Goal: Obtain resource: Download file/media

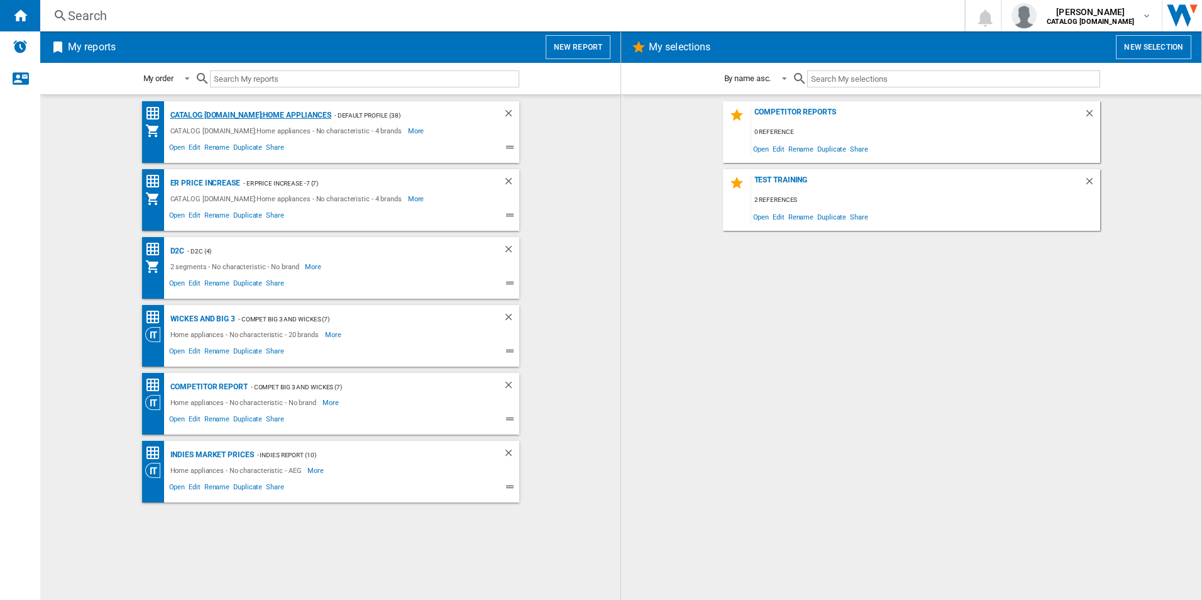
click at [206, 111] on div "CATALOG [DOMAIN_NAME]:Home appliances" at bounding box center [249, 115] width 164 height 16
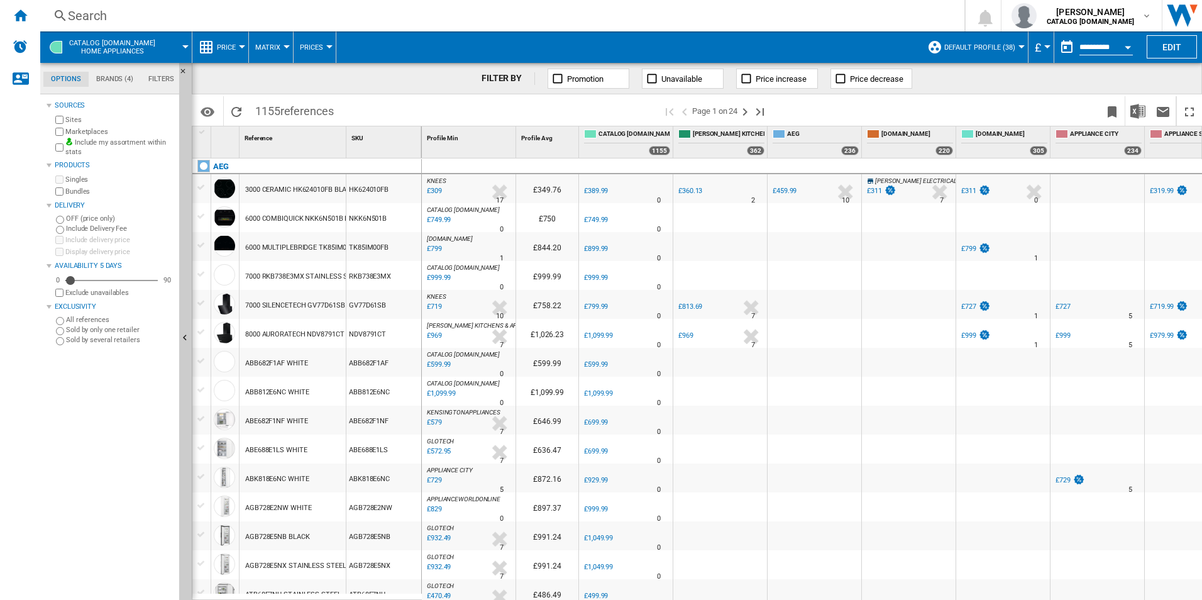
click at [1131, 46] on div "Open calendar" at bounding box center [1127, 47] width 6 height 3
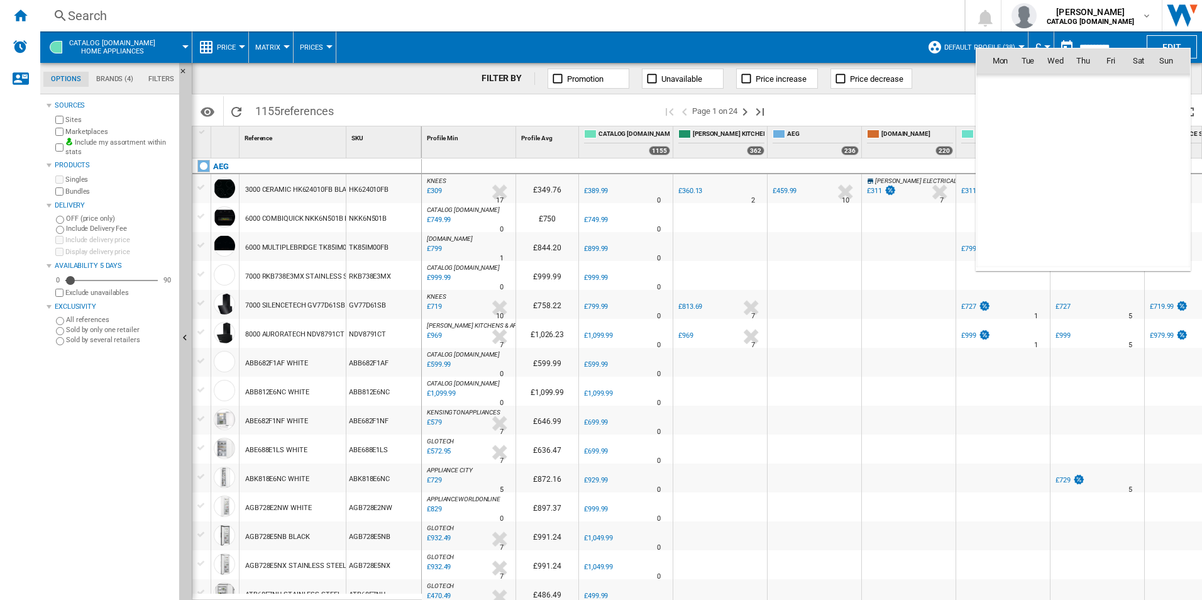
scroll to position [5996, 0]
click at [1015, 87] on span "Aug 25" at bounding box center [1004, 87] width 26 height 10
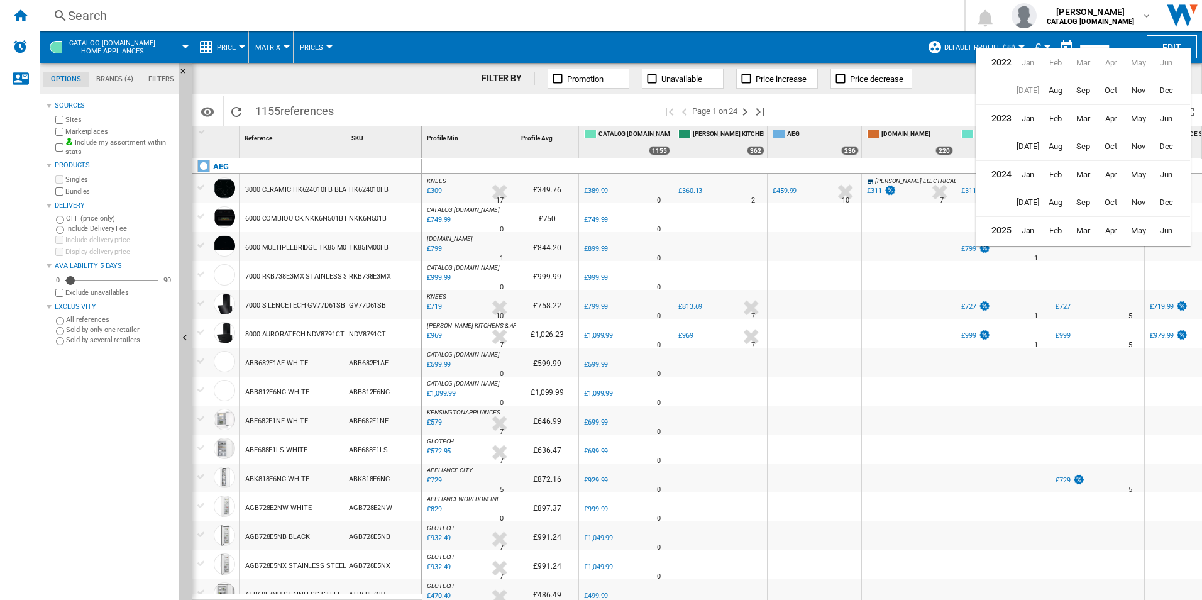
scroll to position [31, 0]
click at [1029, 226] on span "Jul" at bounding box center [1027, 227] width 25 height 25
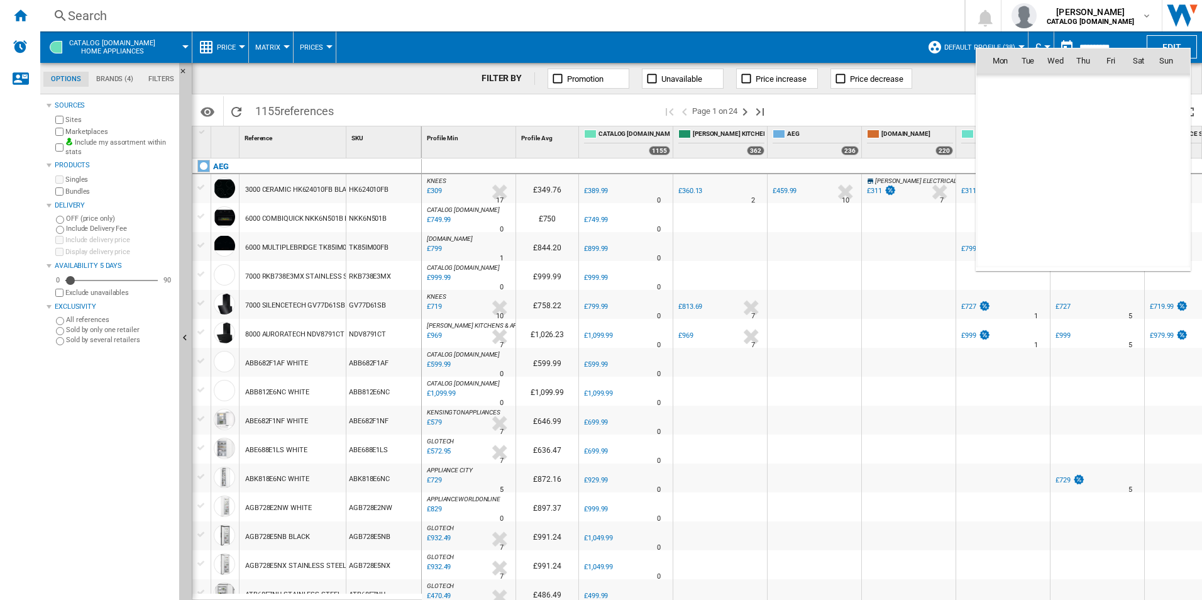
scroll to position [5829, 0]
click at [1020, 226] on span "29" at bounding box center [1027, 226] width 25 height 25
type input "**********"
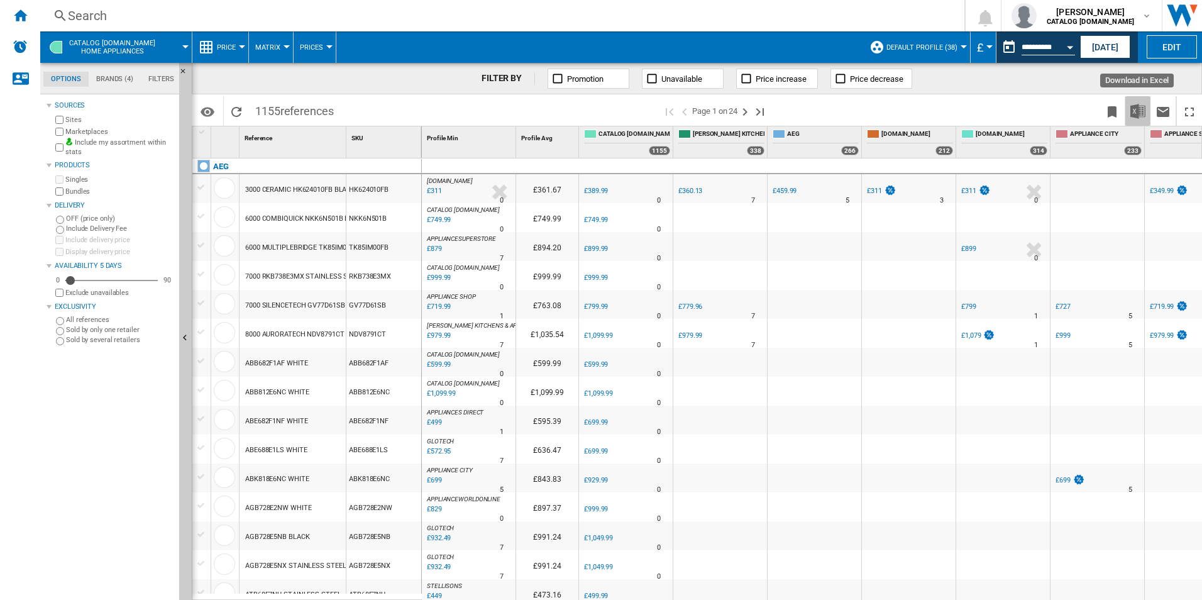
click at [1139, 111] on img "Download in Excel" at bounding box center [1137, 111] width 15 height 15
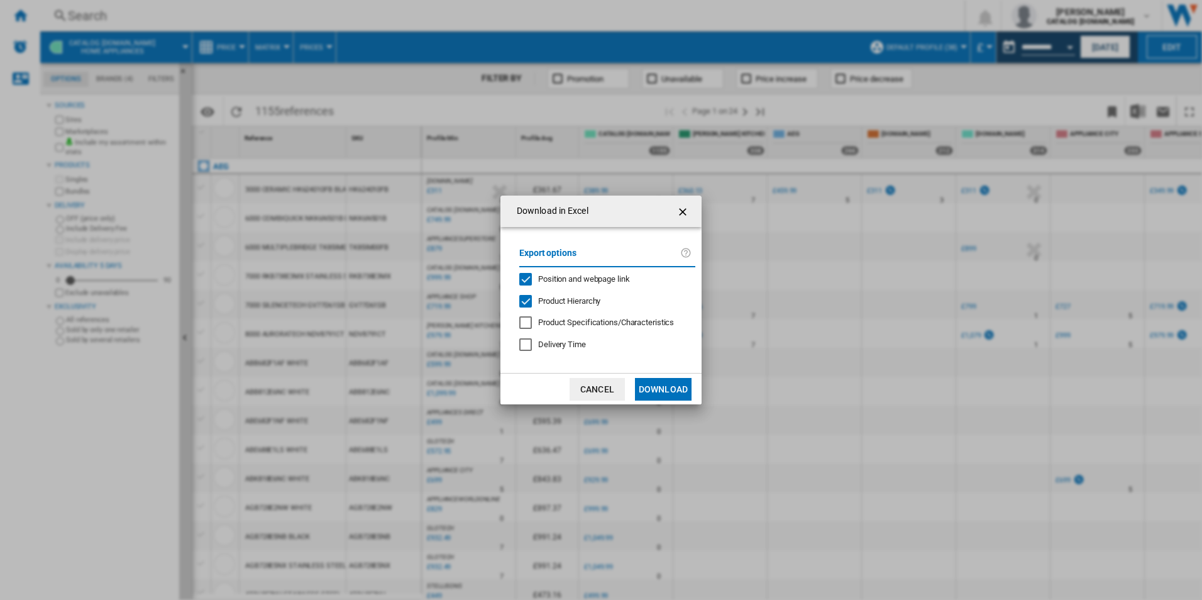
click at [581, 298] on span "Product Hierarchy" at bounding box center [569, 300] width 62 height 9
click at [576, 280] on span "Position and webpage link" at bounding box center [584, 278] width 92 height 9
click at [656, 383] on button "Download" at bounding box center [663, 389] width 57 height 23
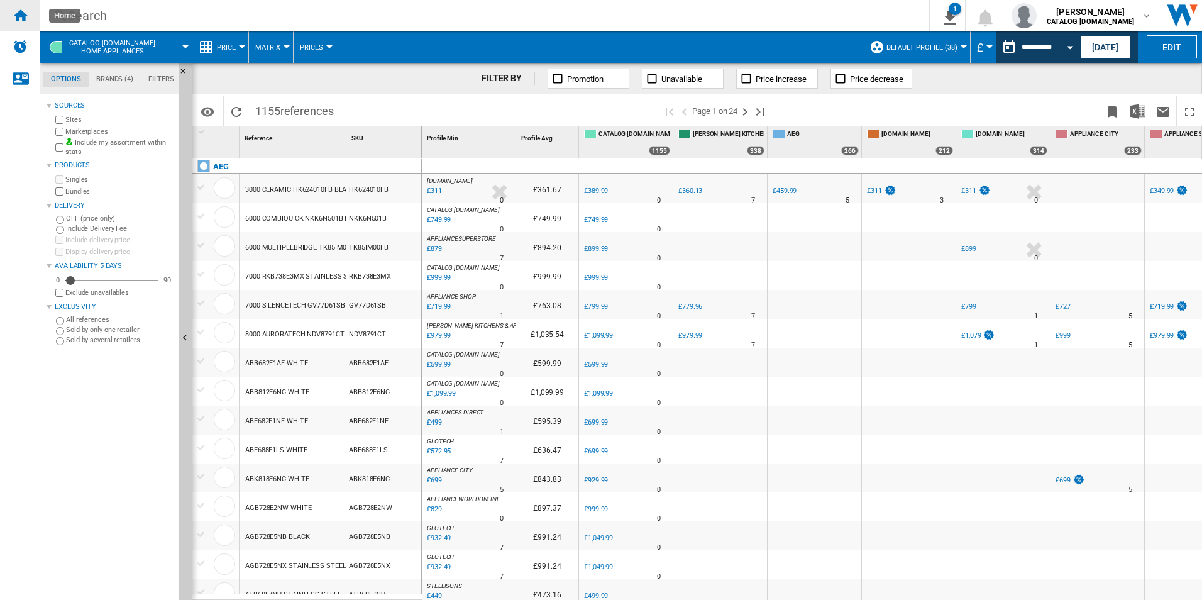
click at [18, 11] on ng-md-icon "Home" at bounding box center [20, 15] width 15 height 15
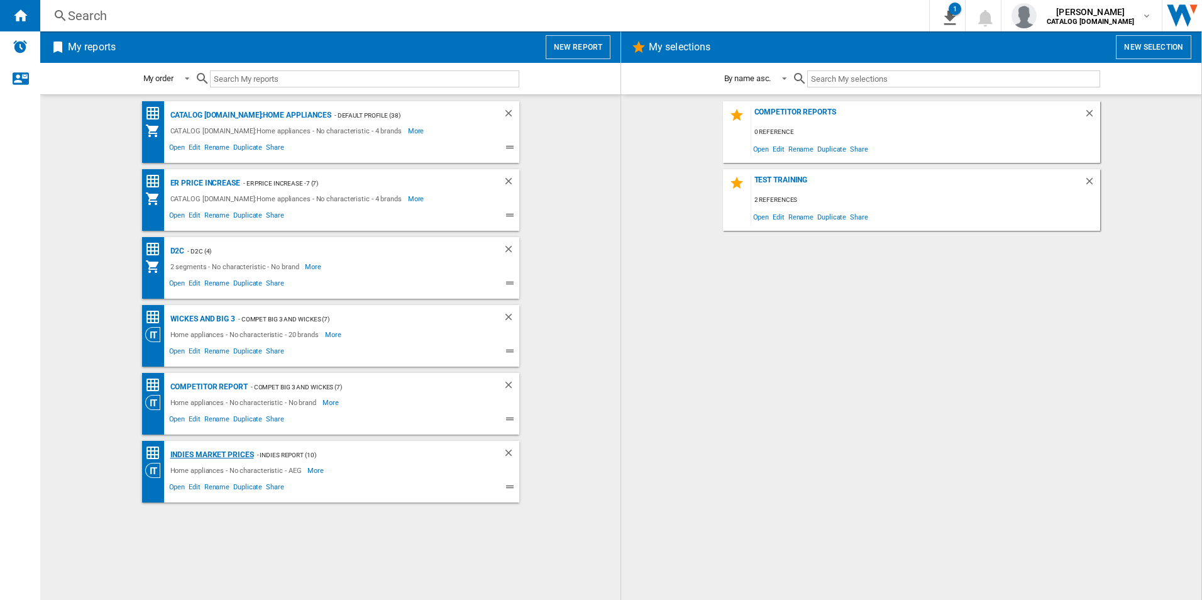
click at [185, 451] on div "Indies Market Prices" at bounding box center [210, 455] width 87 height 16
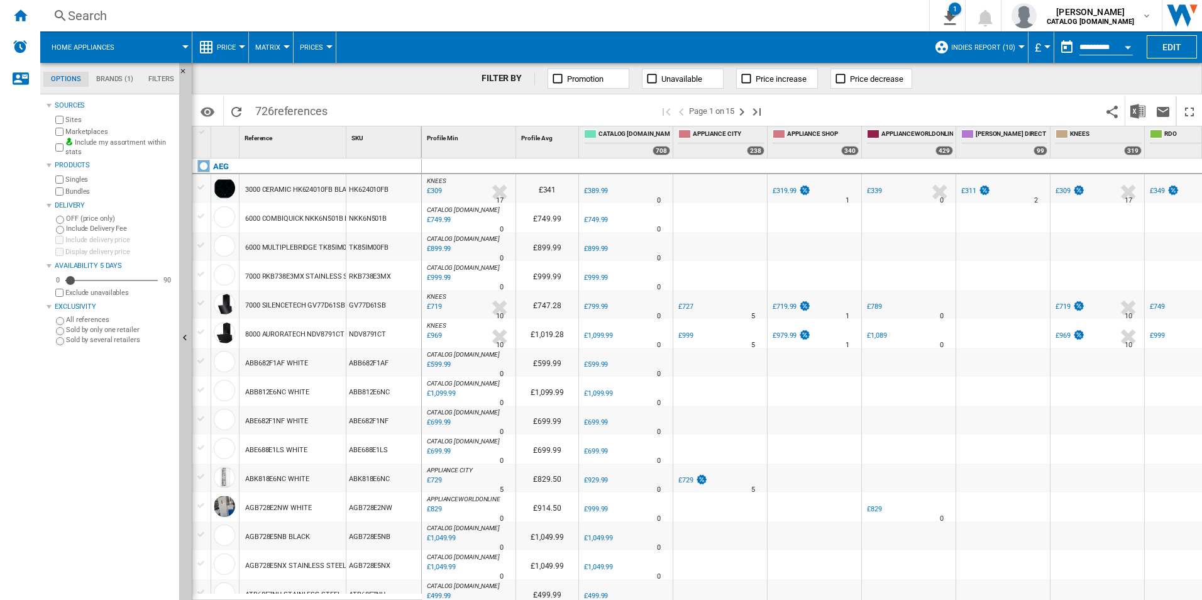
click at [1124, 47] on div "Open calendar" at bounding box center [1127, 47] width 6 height 3
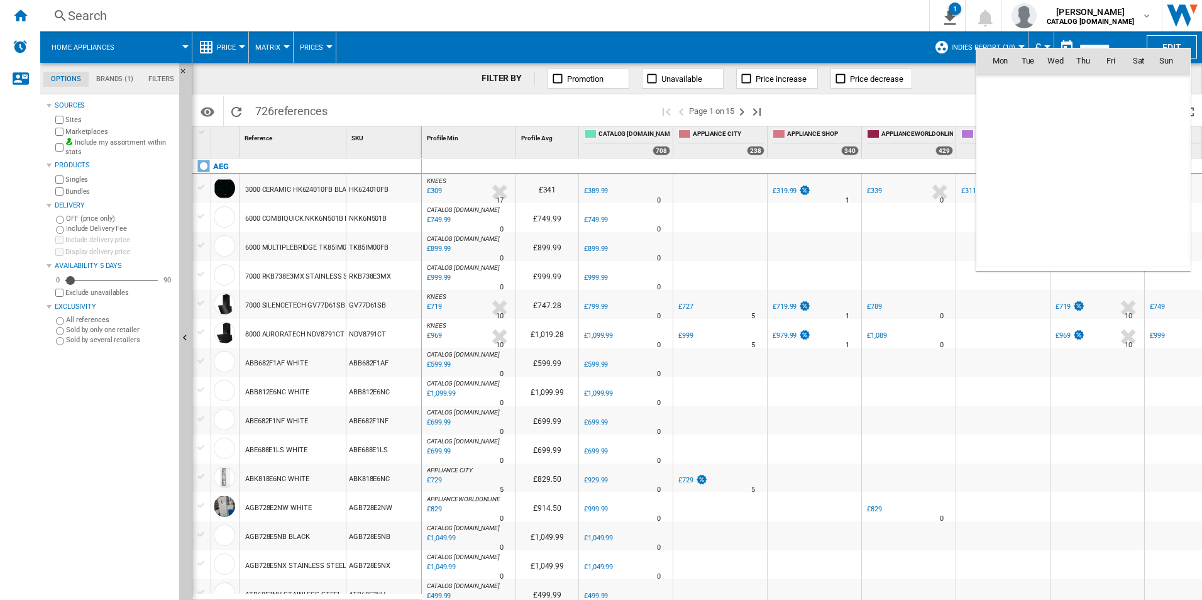
scroll to position [5996, 0]
click at [1021, 86] on md-icon "August 2025" at bounding box center [1024, 87] width 15 height 15
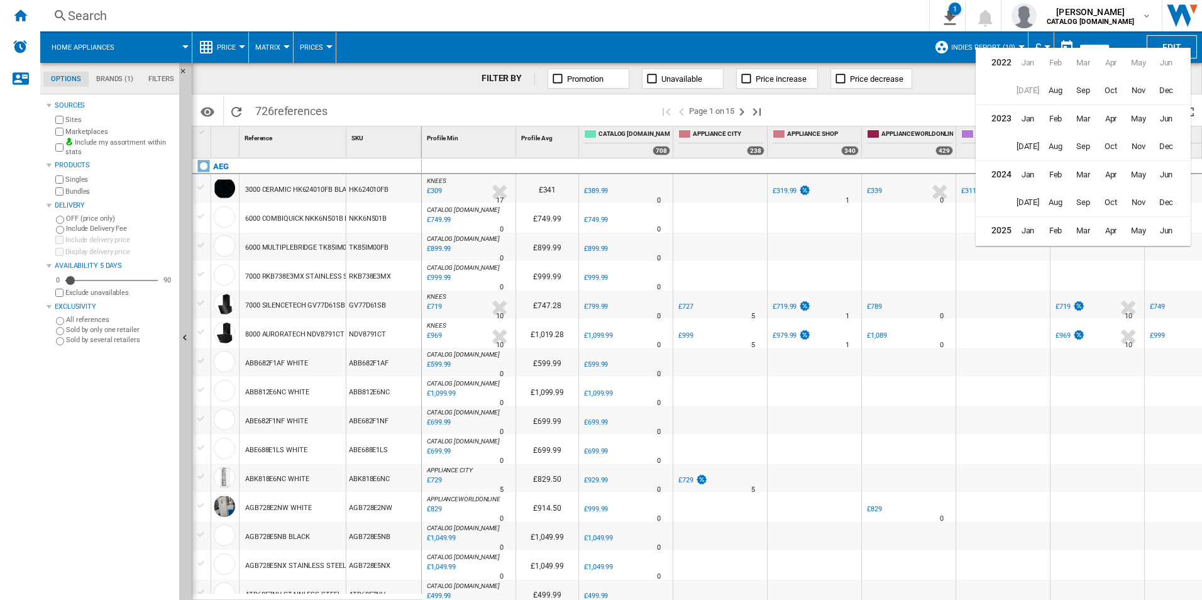
scroll to position [31, 0]
click at [1030, 228] on span "Jul" at bounding box center [1027, 227] width 25 height 25
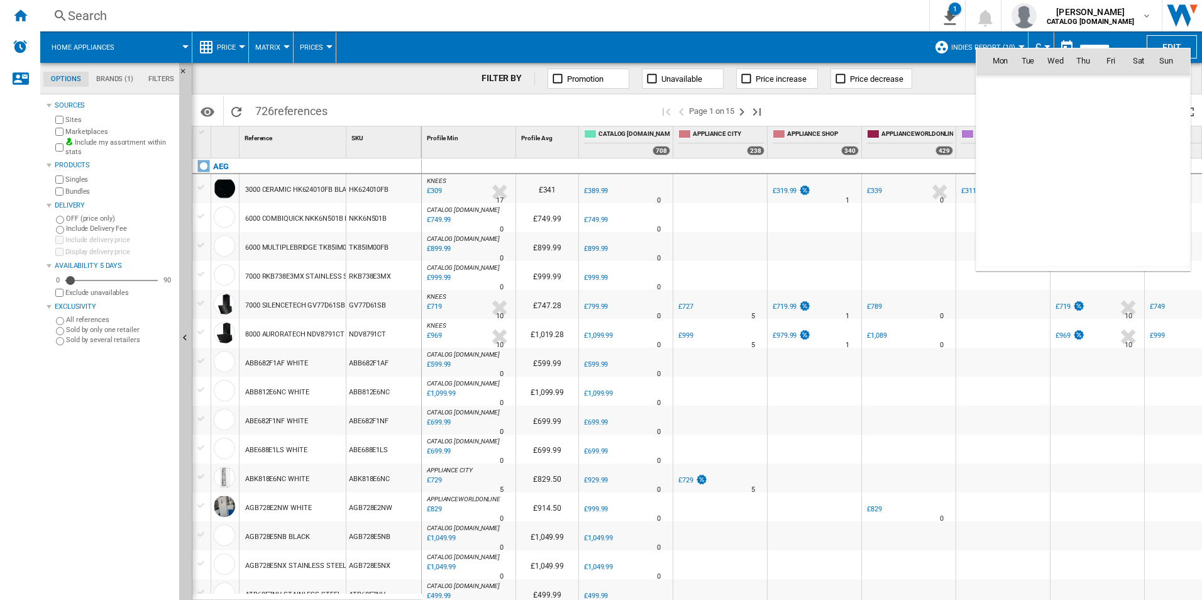
scroll to position [5829, 0]
click at [1030, 224] on span "29" at bounding box center [1027, 226] width 25 height 25
type input "**********"
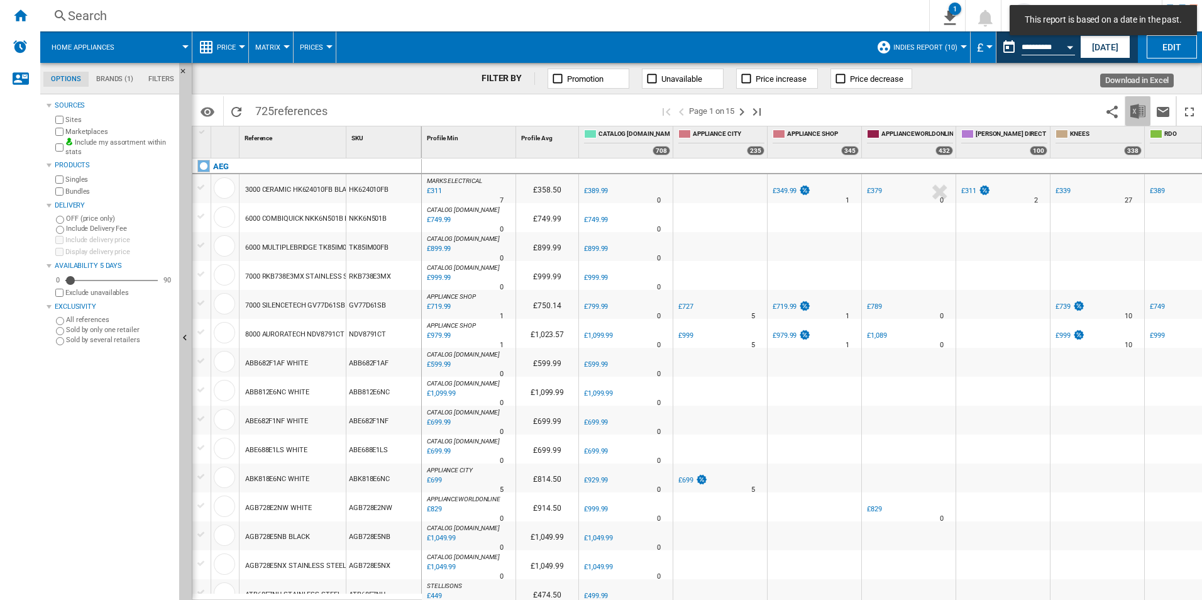
click at [1141, 109] on img "Download in Excel" at bounding box center [1137, 111] width 15 height 15
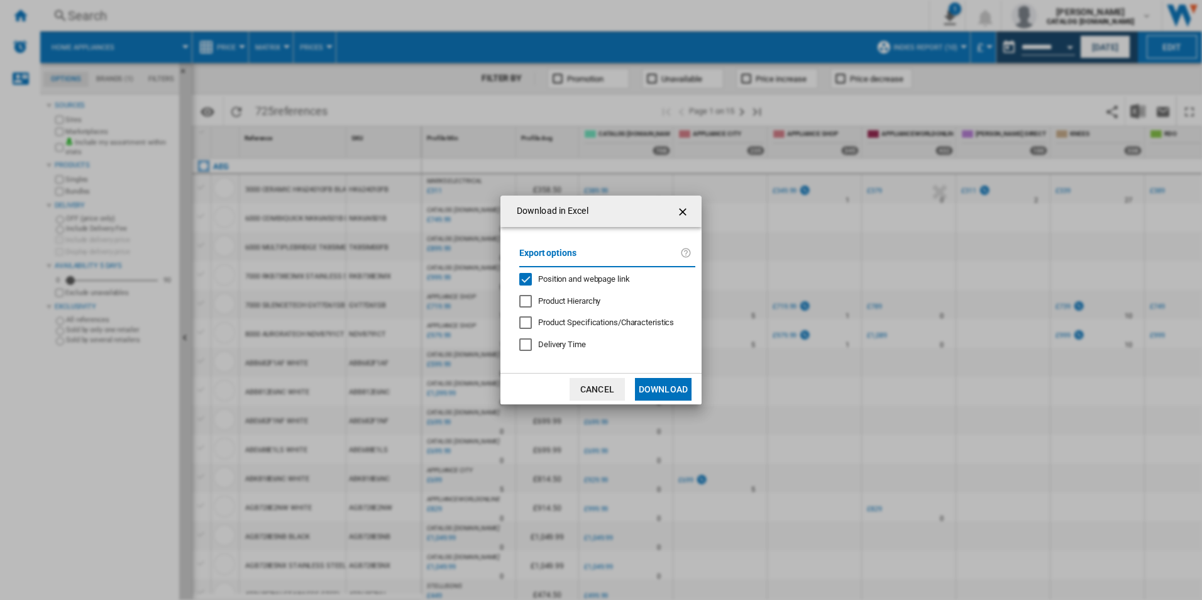
click at [601, 280] on span "Position and webpage link" at bounding box center [584, 278] width 92 height 9
click at [657, 388] on button "Download" at bounding box center [663, 389] width 57 height 23
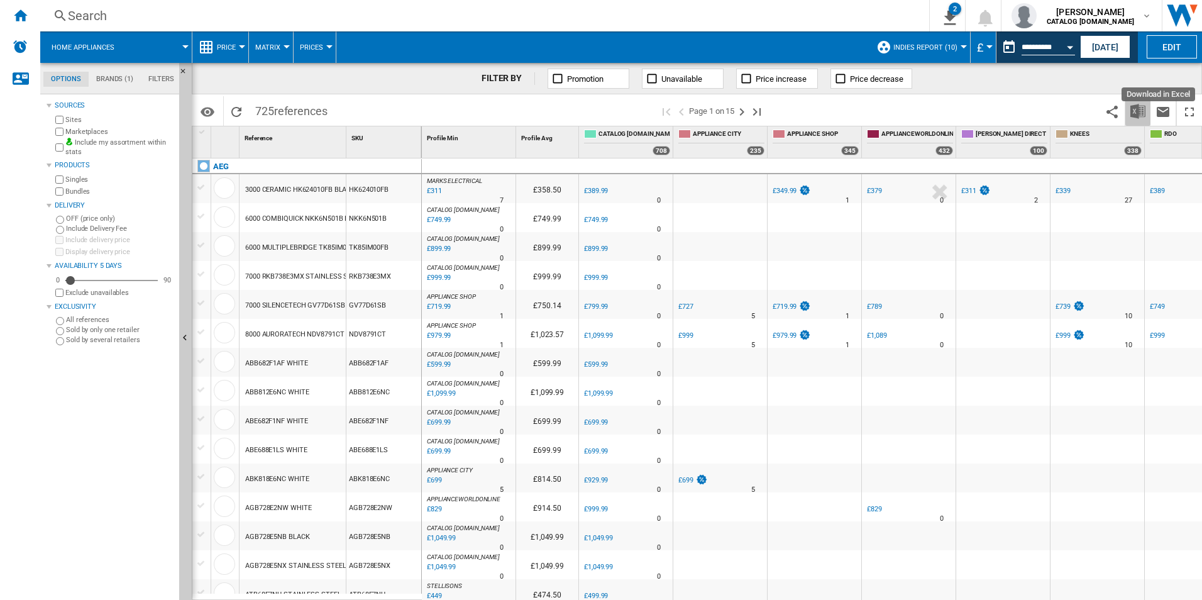
click at [1138, 108] on img "Download in Excel" at bounding box center [1137, 111] width 15 height 15
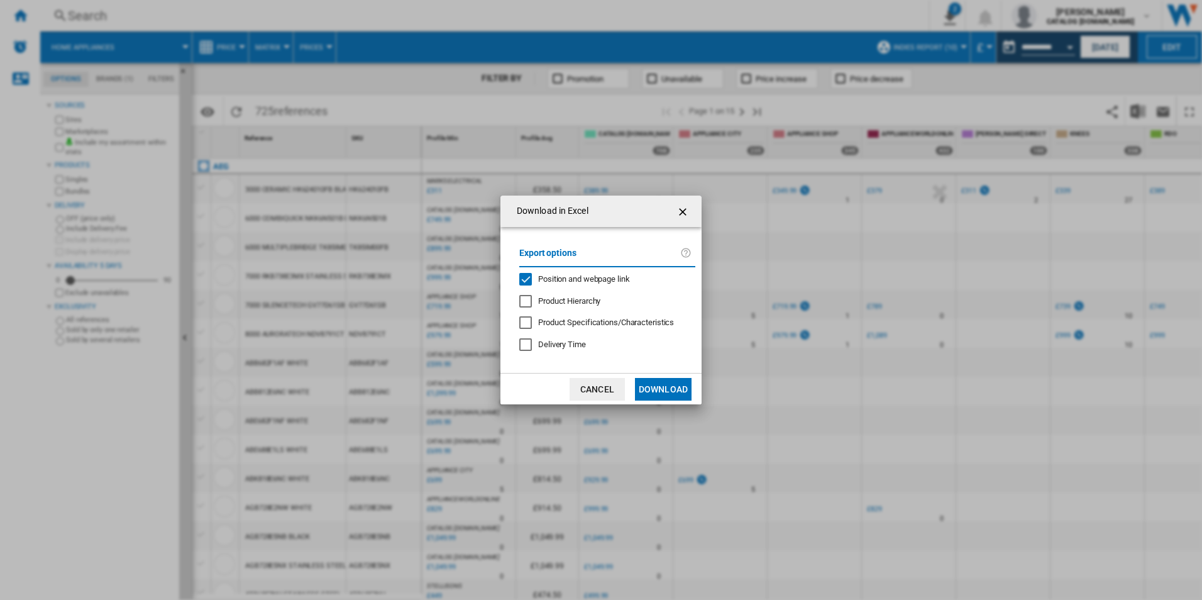
click at [613, 282] on span "Position and webpage link" at bounding box center [584, 278] width 92 height 9
click at [639, 393] on button "Download" at bounding box center [663, 389] width 57 height 23
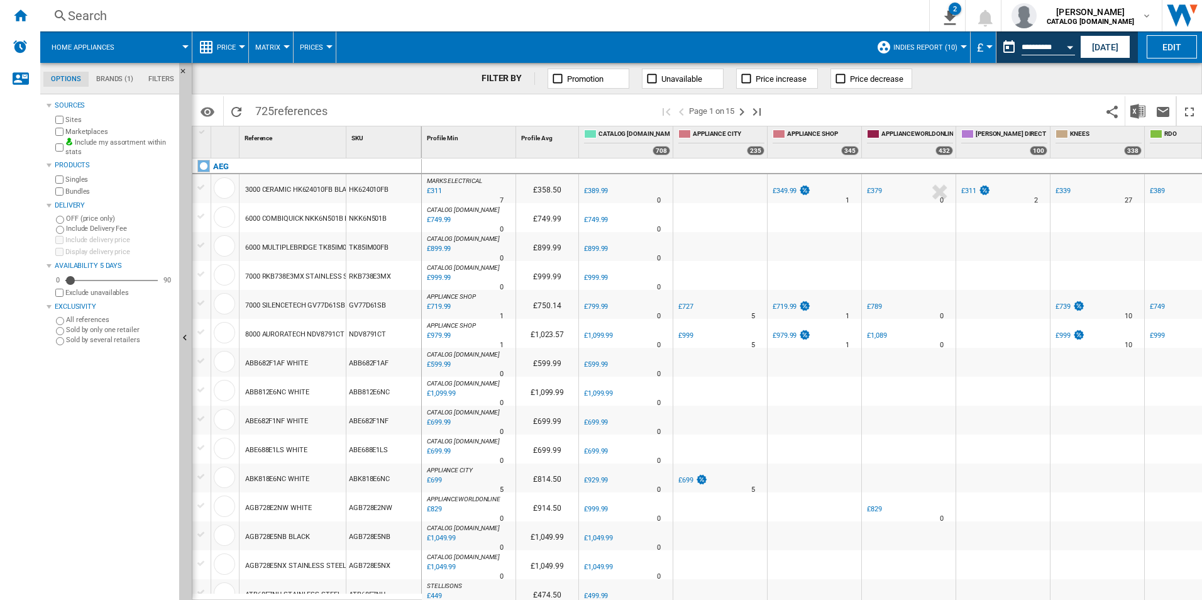
click at [1145, 80] on div "FILTER BY Promotion Unavailable Price increase Price decrease" at bounding box center [697, 78] width 1010 height 31
click at [1063, 50] on button "Open calendar" at bounding box center [1069, 45] width 23 height 23
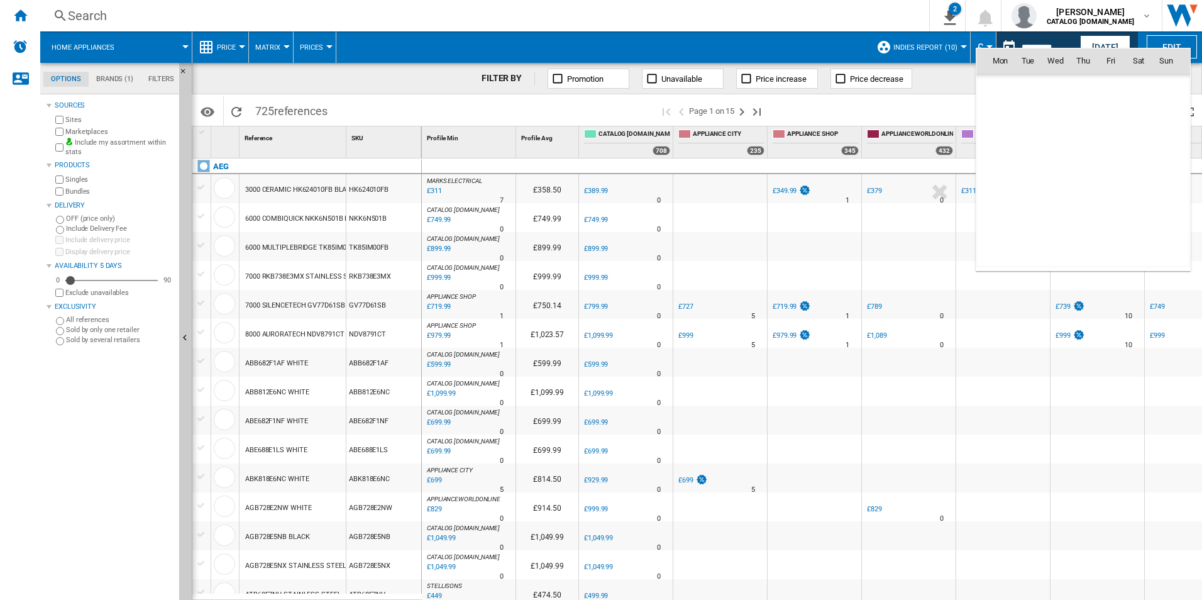
scroll to position [5829, 0]
click at [1060, 223] on span "30" at bounding box center [1055, 226] width 25 height 25
type input "**********"
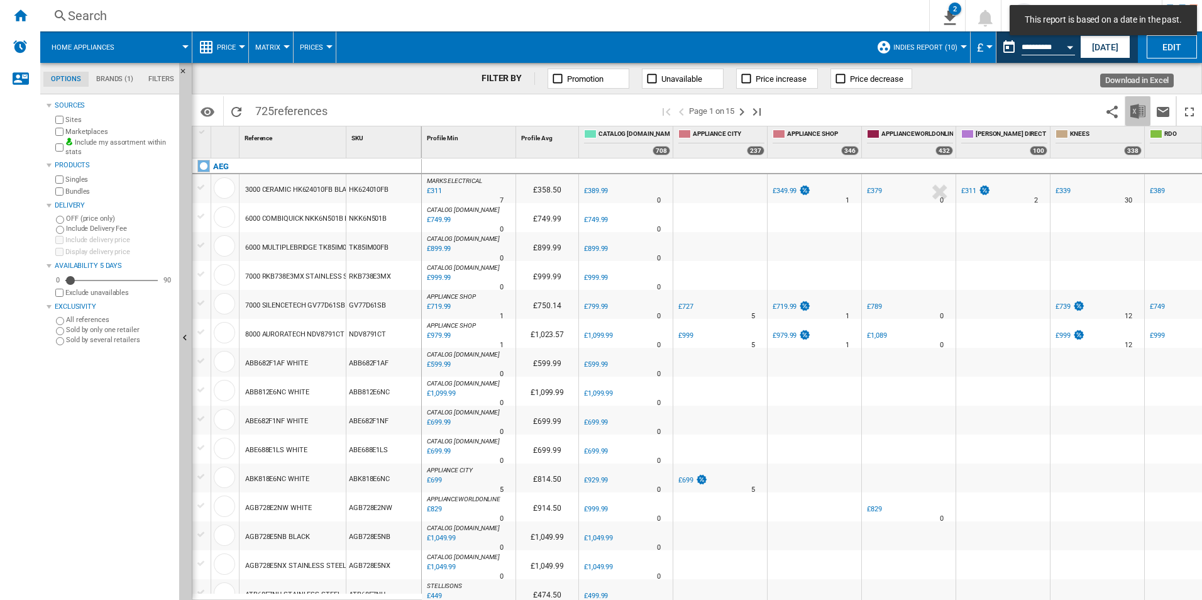
click at [1141, 102] on button "Download in Excel" at bounding box center [1137, 111] width 25 height 30
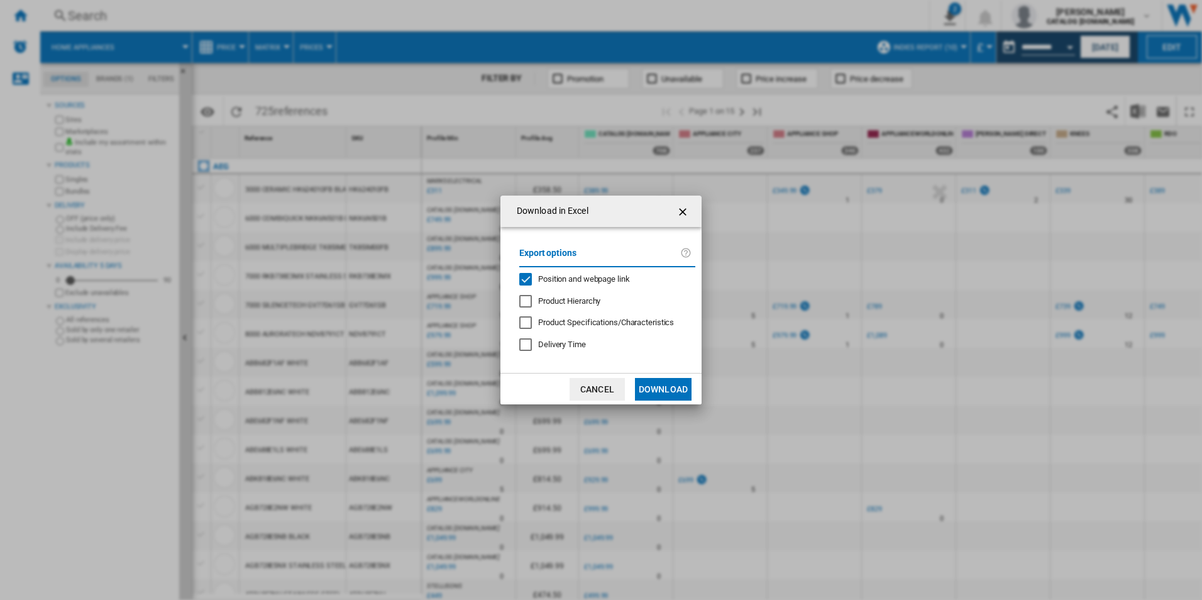
click at [607, 277] on span "Position and webpage link" at bounding box center [584, 278] width 92 height 9
click at [647, 393] on button "Download" at bounding box center [663, 389] width 57 height 23
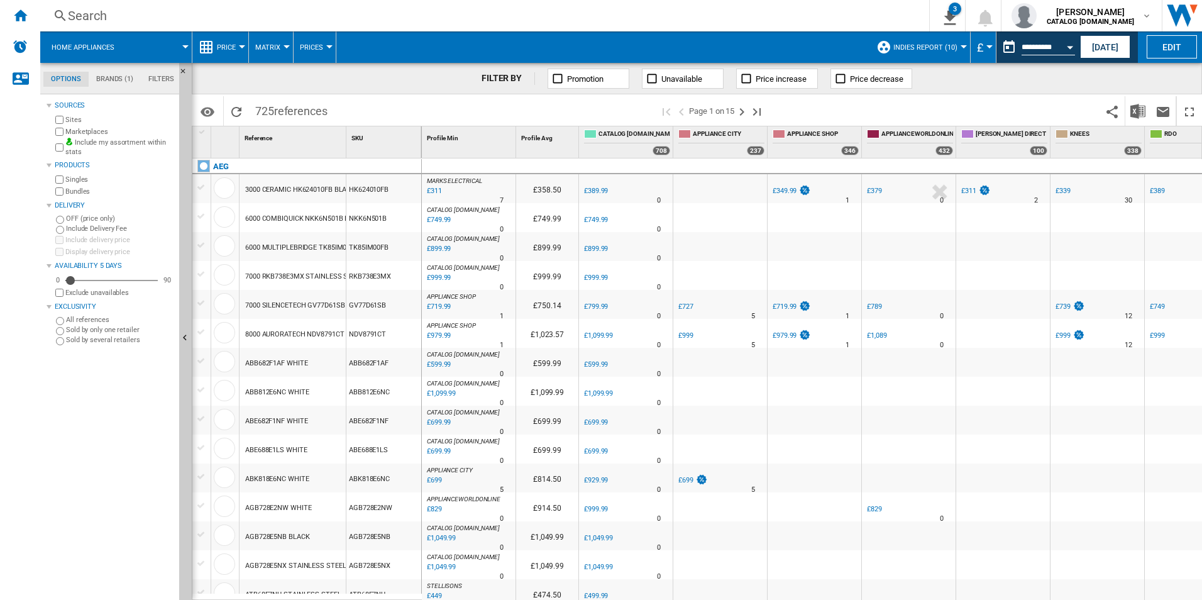
click at [1153, 83] on div "FILTER BY Promotion Unavailable Price increase Price decrease" at bounding box center [697, 78] width 1010 height 31
click at [1073, 47] on button "Open calendar" at bounding box center [1069, 45] width 23 height 23
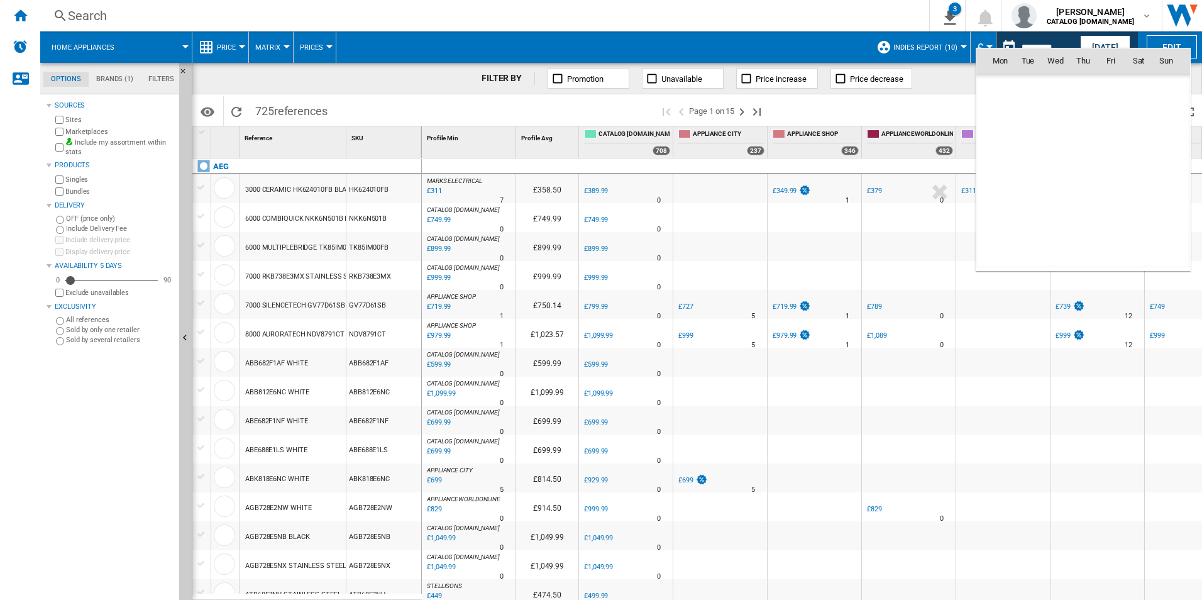
scroll to position [5829, 0]
click at [1075, 229] on span "31" at bounding box center [1082, 226] width 25 height 25
type input "**********"
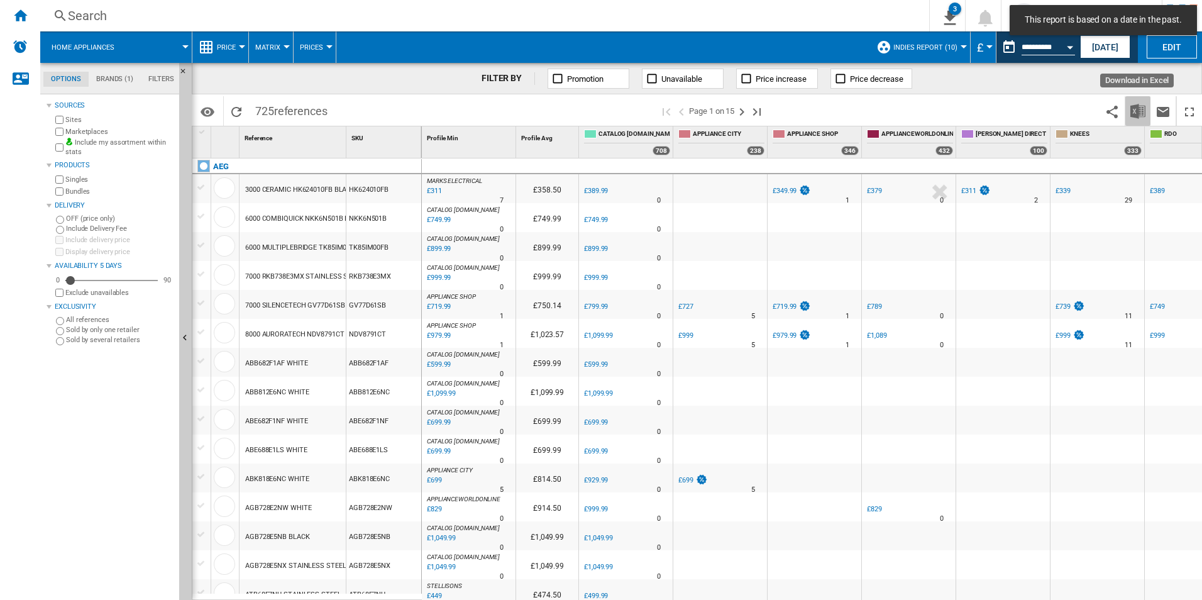
click at [1140, 106] on img "Download in Excel" at bounding box center [1137, 111] width 15 height 15
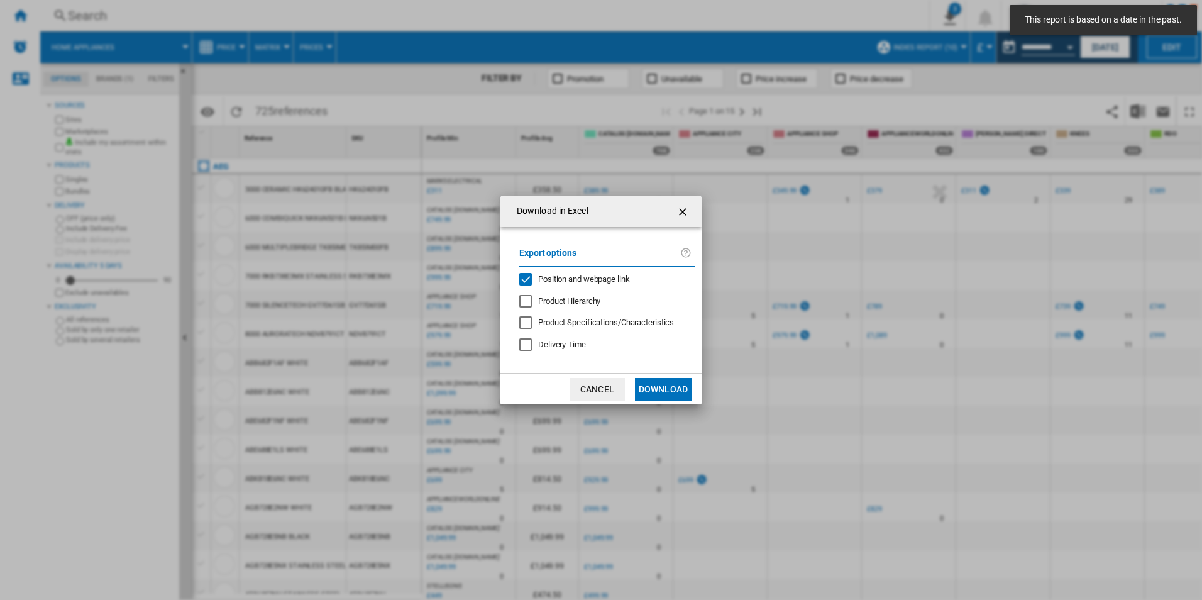
click at [600, 275] on span "Position and webpage link" at bounding box center [584, 278] width 92 height 9
click at [650, 380] on button "Download" at bounding box center [663, 389] width 57 height 23
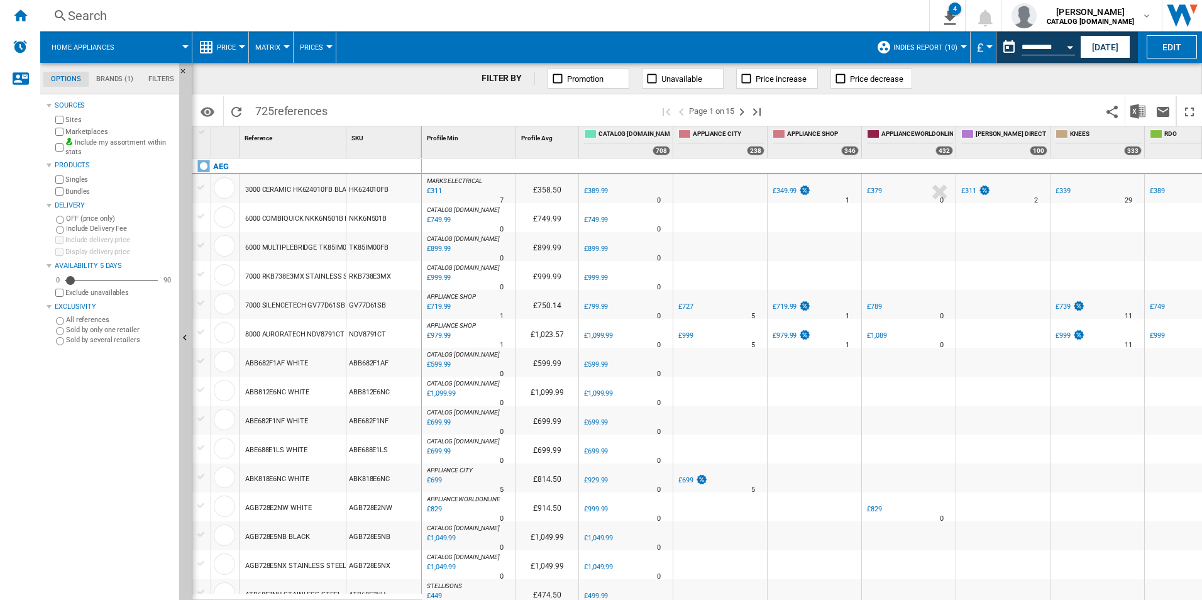
click at [1169, 77] on div "FILTER BY Promotion Unavailable Price increase Price decrease" at bounding box center [697, 78] width 1010 height 31
click at [1070, 48] on div "Open calendar" at bounding box center [1070, 47] width 6 height 3
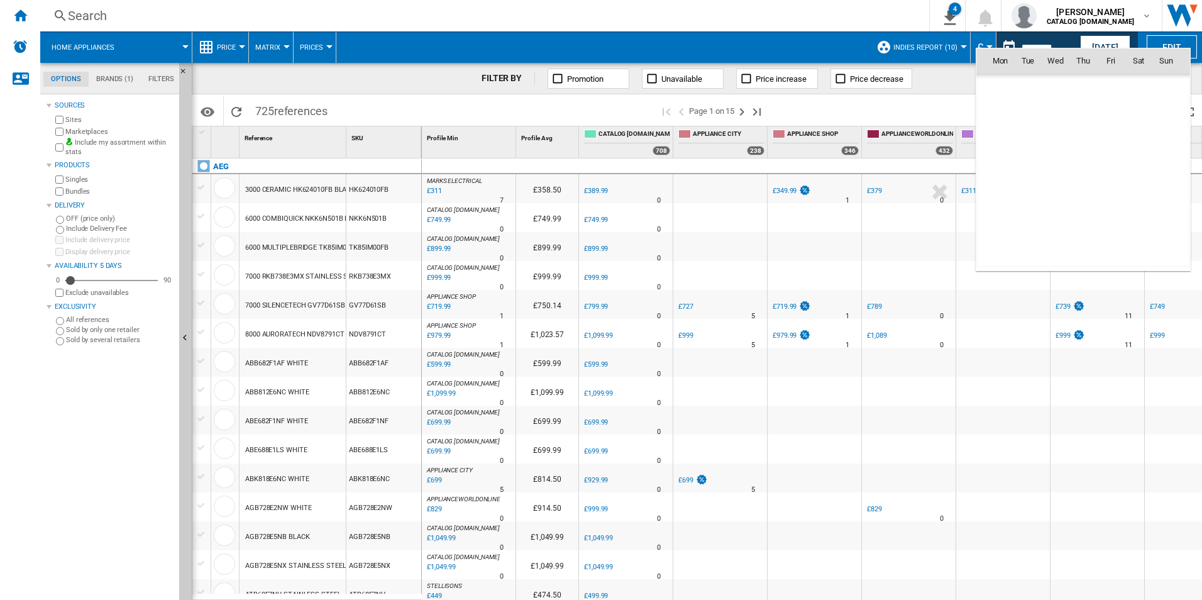
scroll to position [5829, 0]
click at [1110, 256] on span "1" at bounding box center [1110, 254] width 25 height 25
type input "**********"
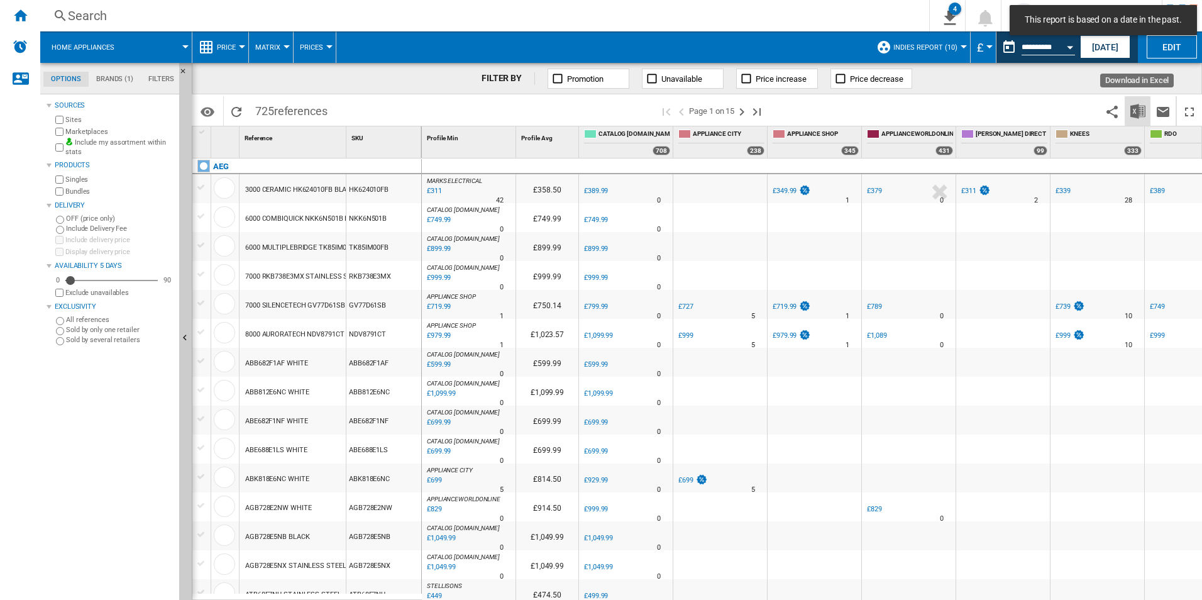
click at [1142, 112] on img "Download in Excel" at bounding box center [1137, 111] width 15 height 15
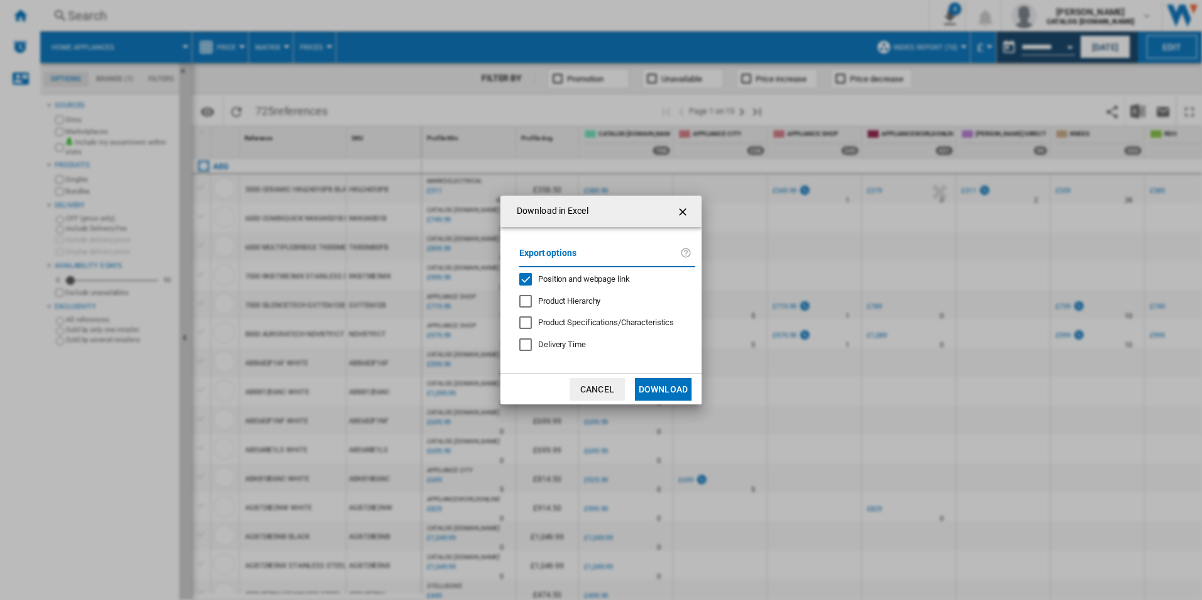
click at [562, 283] on span "Position and webpage link" at bounding box center [584, 278] width 92 height 9
click at [655, 386] on button "Download" at bounding box center [663, 389] width 57 height 23
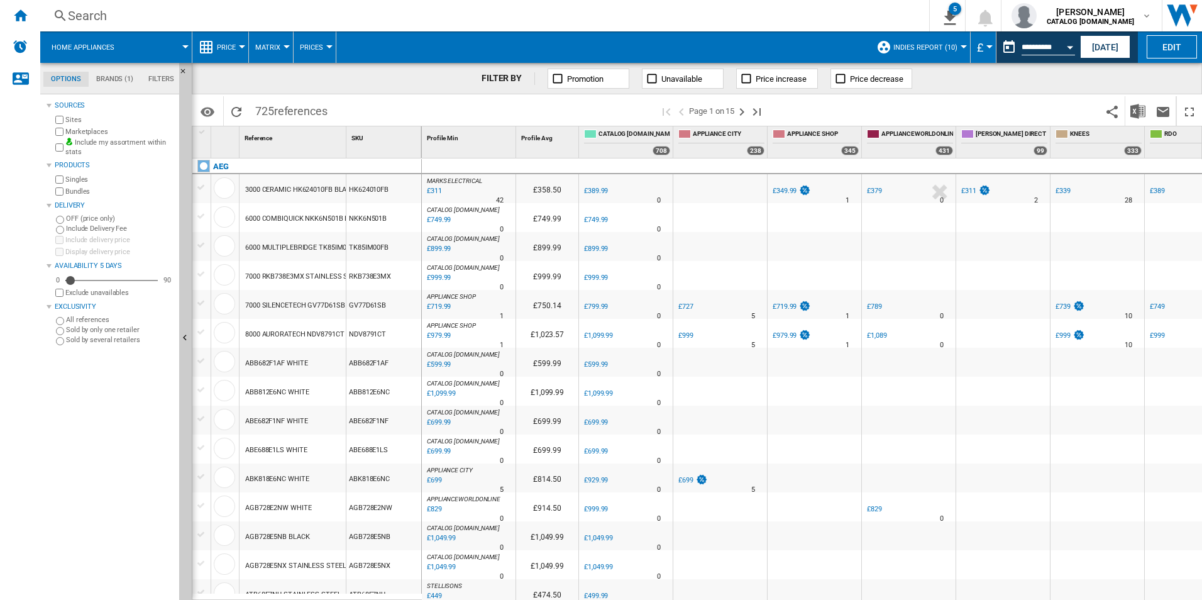
click at [1155, 80] on div "FILTER BY Promotion Unavailable Price increase Price decrease" at bounding box center [697, 78] width 1010 height 31
click at [1067, 48] on div "Open calendar" at bounding box center [1070, 47] width 6 height 3
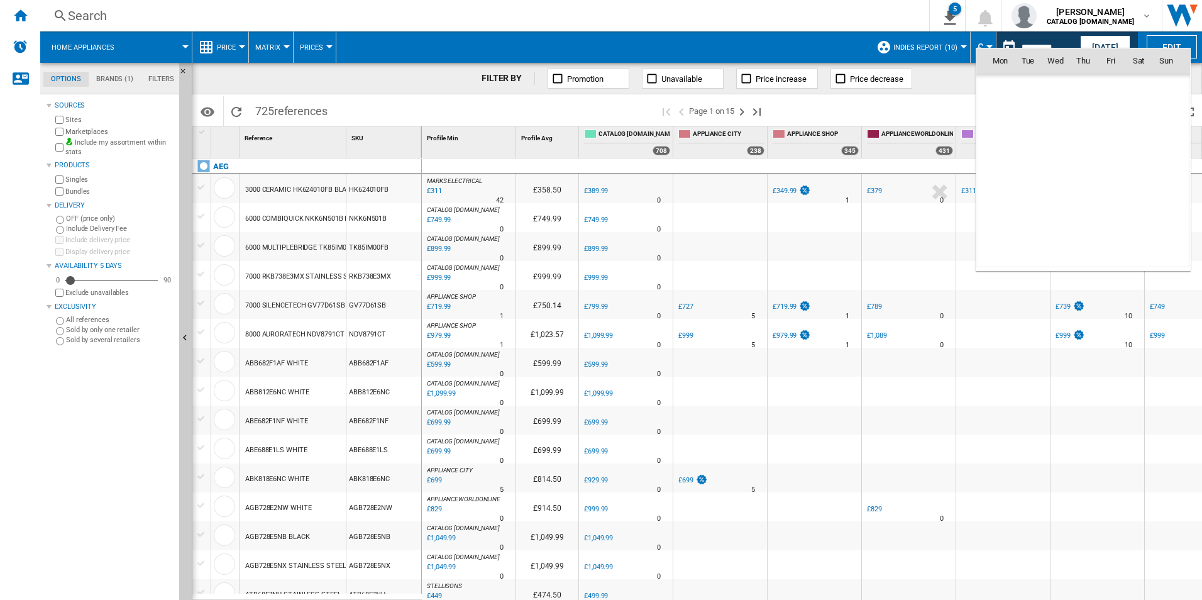
scroll to position [5996, 0]
click at [1141, 84] on span "2" at bounding box center [1138, 87] width 25 height 25
type input "**********"
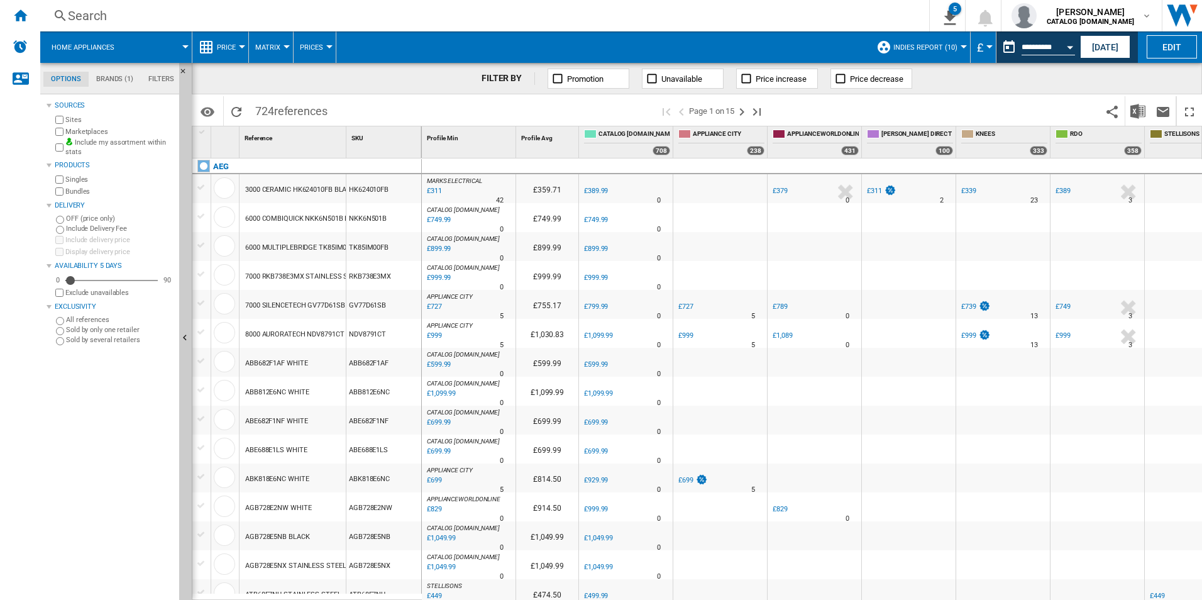
click at [950, 76] on div "FILTER BY Promotion Unavailable Price increase Price decrease" at bounding box center [697, 78] width 1010 height 31
click at [1006, 75] on div "FILTER BY Promotion Unavailable Price increase Price decrease" at bounding box center [697, 78] width 1010 height 31
click at [1079, 73] on div "FILTER BY Promotion Unavailable Price increase Price decrease" at bounding box center [697, 78] width 1010 height 31
click at [1133, 111] on img "Download in Excel" at bounding box center [1137, 111] width 15 height 15
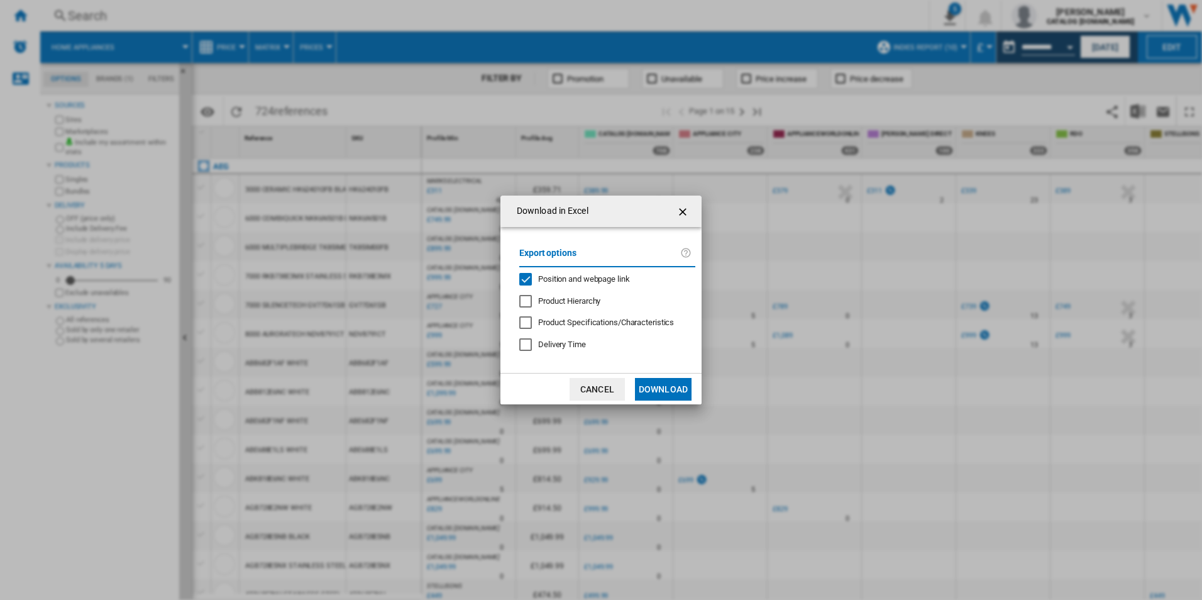
click at [572, 278] on span "Position and webpage link" at bounding box center [584, 278] width 92 height 9
click at [660, 383] on button "Download" at bounding box center [663, 389] width 57 height 23
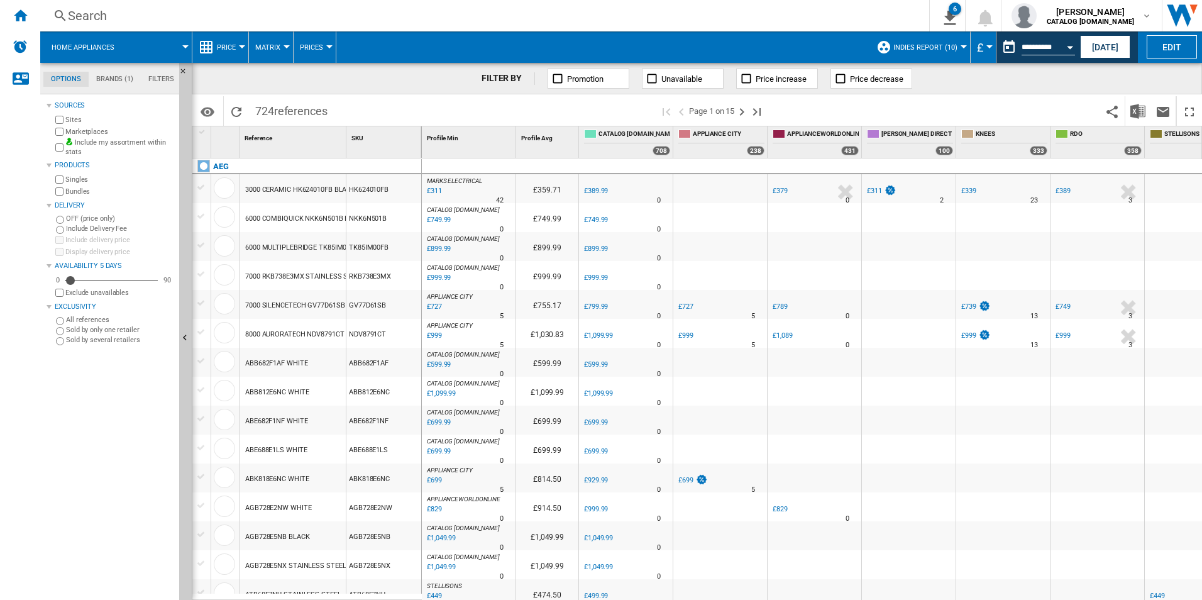
click at [1165, 84] on div "FILTER BY Promotion Unavailable Price increase Price decrease" at bounding box center [697, 78] width 1010 height 31
click at [994, 74] on div "FILTER BY Promotion Unavailable Price increase Price decrease" at bounding box center [697, 78] width 1010 height 31
click at [1072, 83] on div "FILTER BY Promotion Unavailable Price increase Price decrease" at bounding box center [697, 78] width 1010 height 31
click at [1070, 52] on button "Open calendar" at bounding box center [1069, 45] width 23 height 23
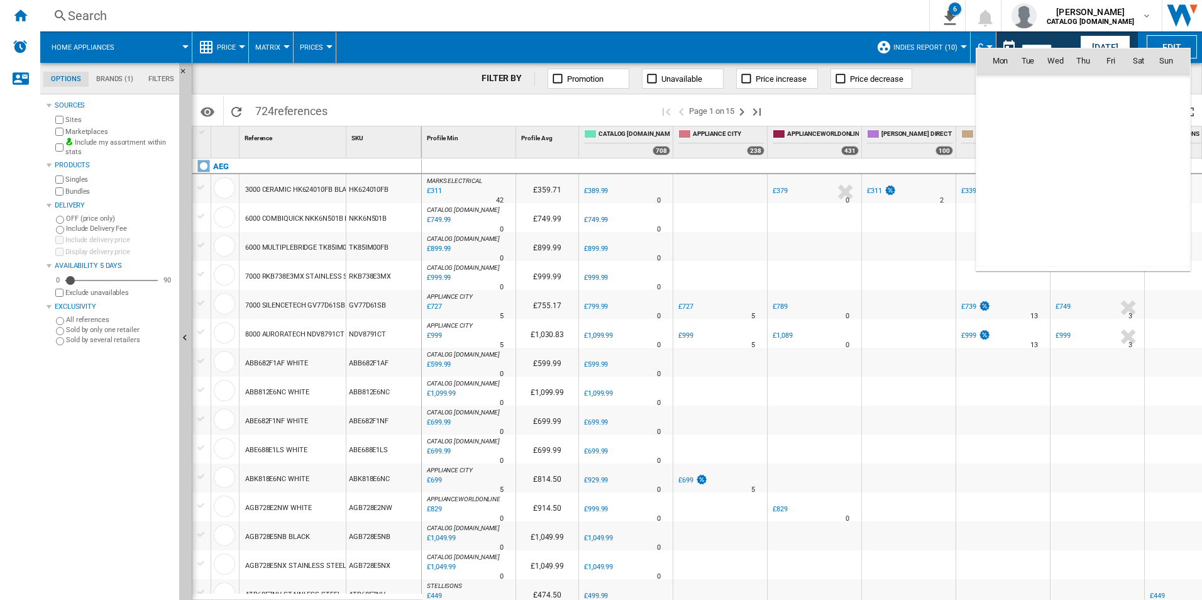
scroll to position [5996, 0]
click at [1170, 89] on span "3" at bounding box center [1165, 87] width 25 height 25
type input "**********"
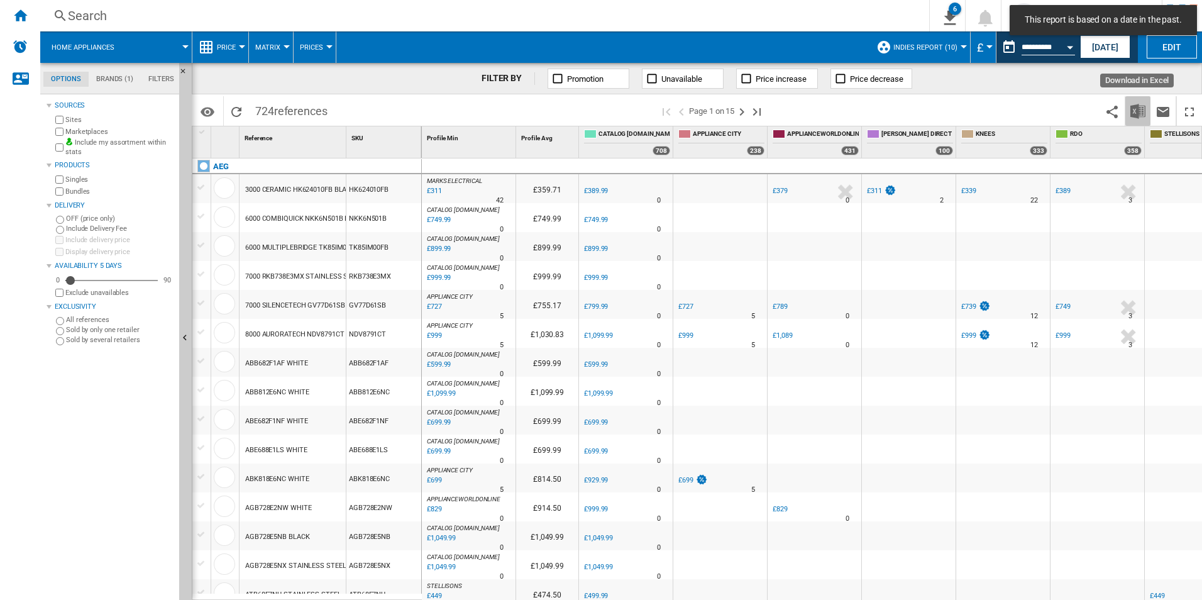
click at [1136, 112] on img "Download in Excel" at bounding box center [1137, 111] width 15 height 15
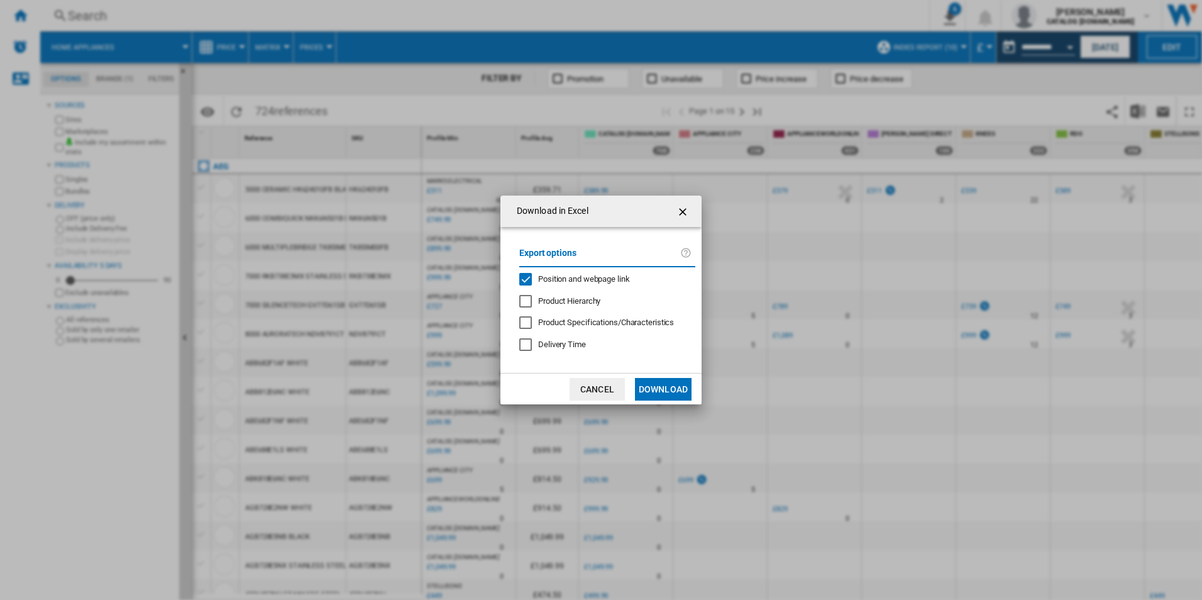
click at [586, 278] on span "Position and webpage link" at bounding box center [584, 278] width 92 height 9
click at [660, 387] on button "Download" at bounding box center [663, 389] width 57 height 23
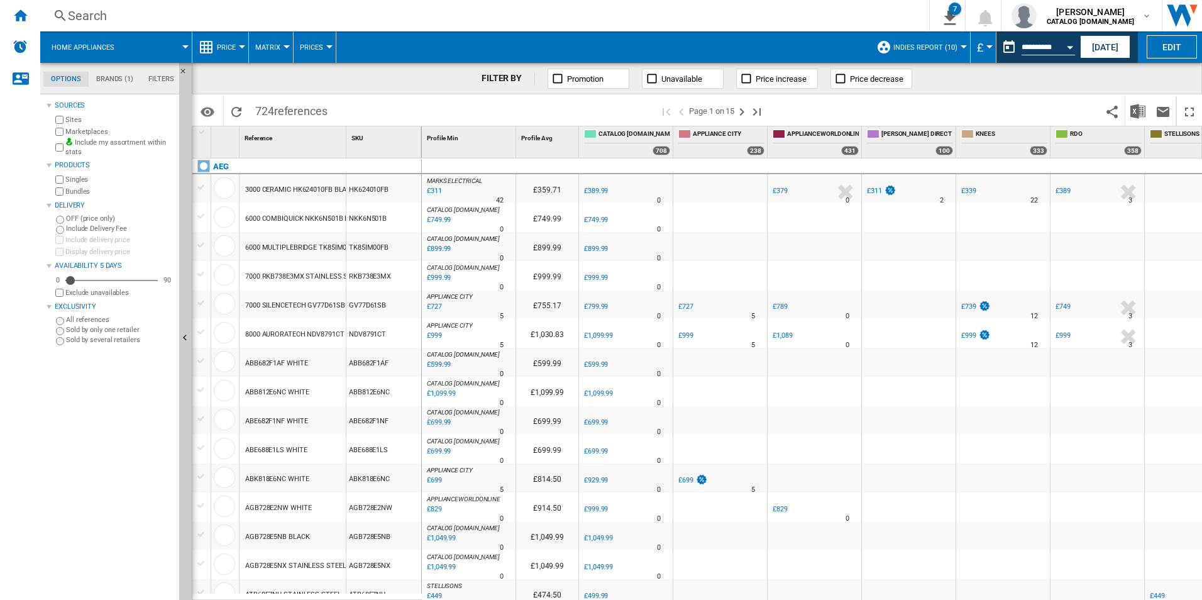
click at [1155, 77] on div "FILTER BY Promotion Unavailable Price increase Price decrease" at bounding box center [697, 78] width 1010 height 31
click at [1067, 48] on div "Open calendar" at bounding box center [1070, 47] width 6 height 3
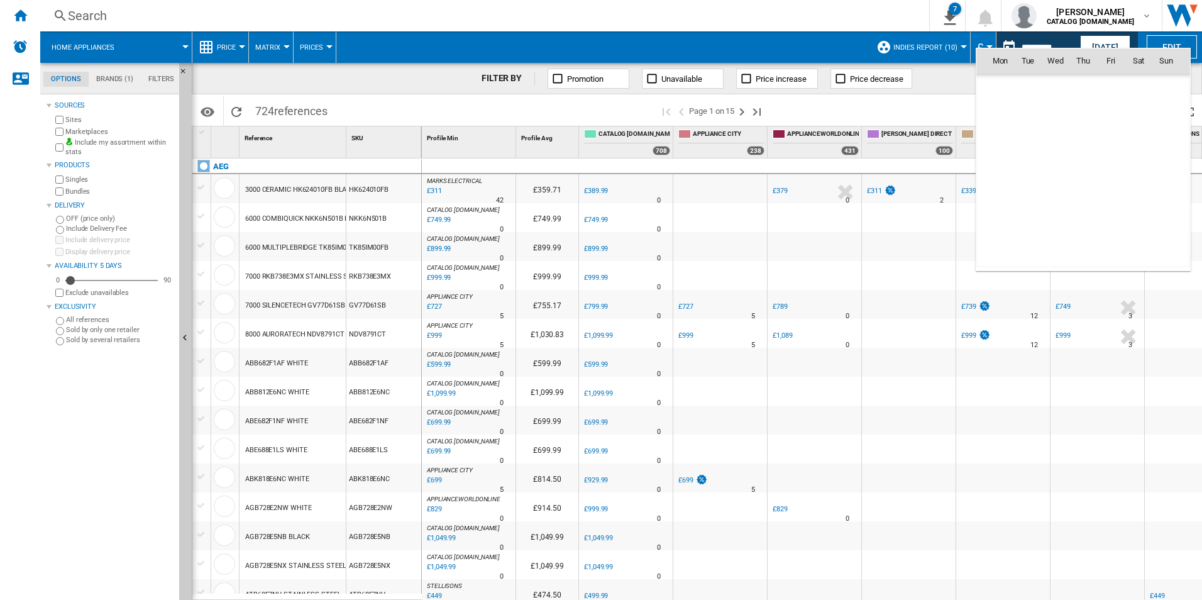
scroll to position [5996, 0]
click at [1001, 118] on span "4" at bounding box center [999, 115] width 25 height 25
type input "**********"
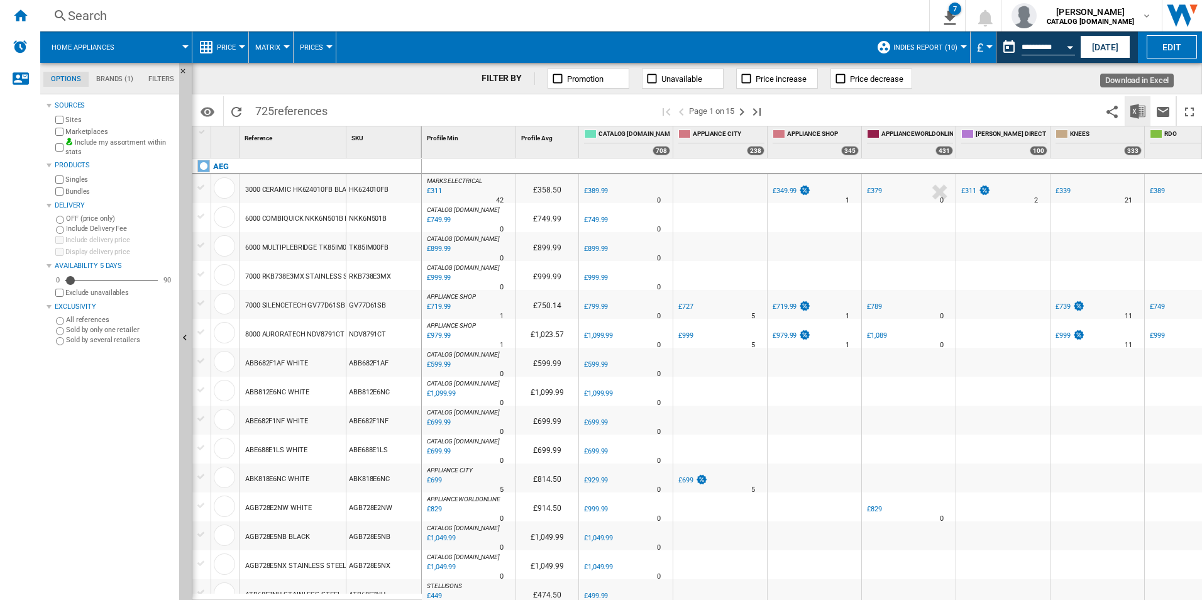
click at [1137, 109] on img "Download in Excel" at bounding box center [1137, 111] width 15 height 15
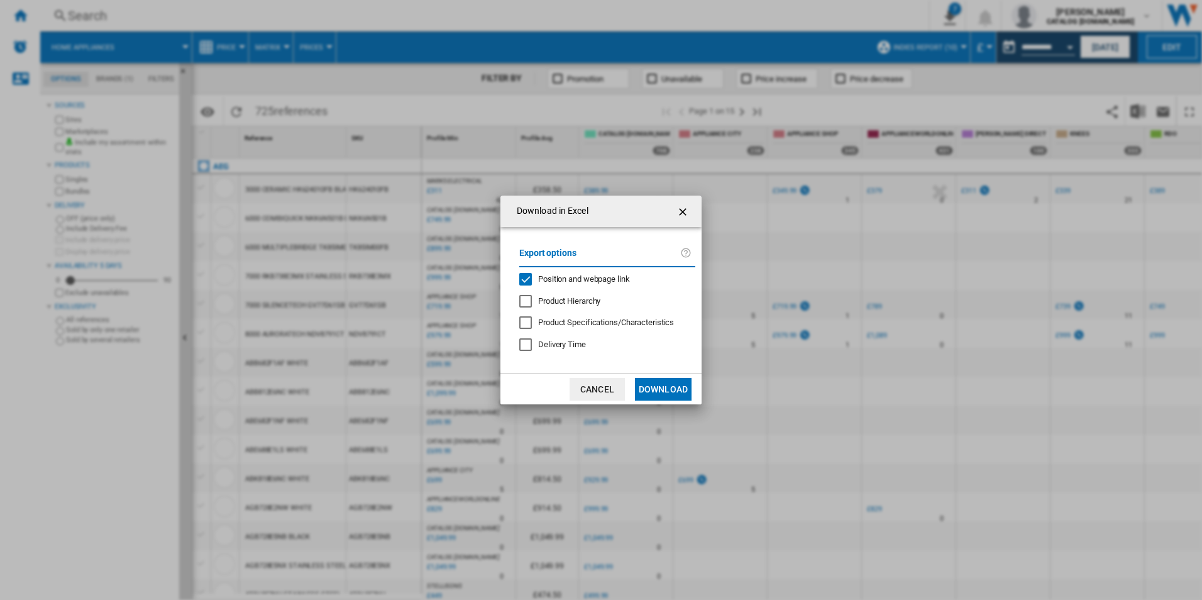
click at [566, 277] on span "Position and webpage link" at bounding box center [584, 278] width 92 height 9
click at [674, 388] on button "Download" at bounding box center [663, 389] width 57 height 23
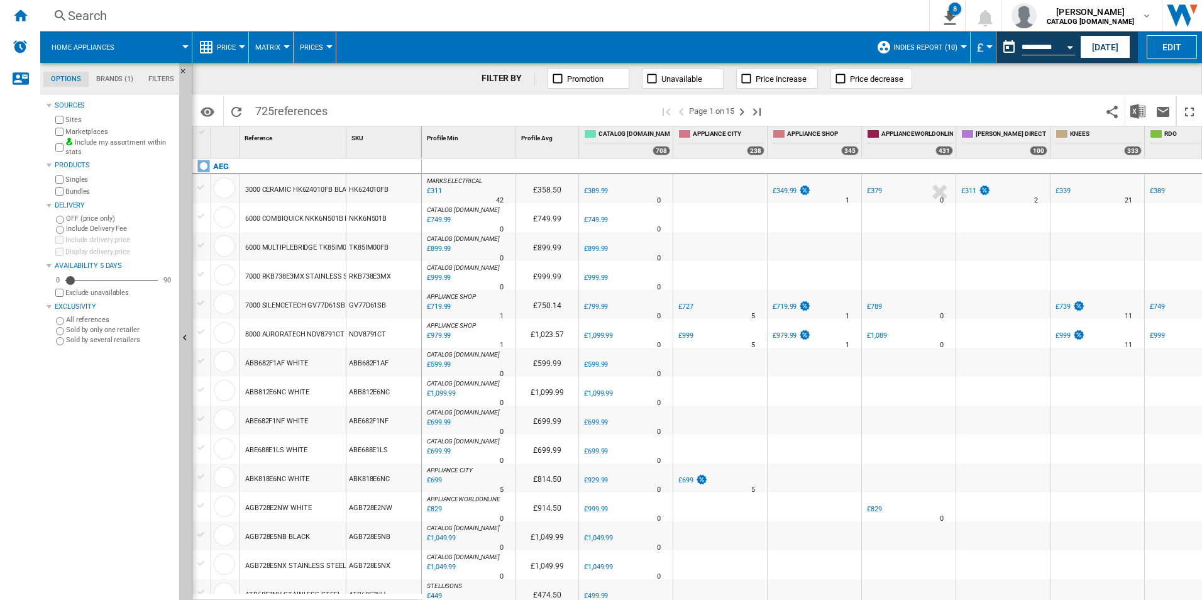
drag, startPoint x: 0, startPoint y: 0, endPoint x: 674, endPoint y: 388, distance: 777.4
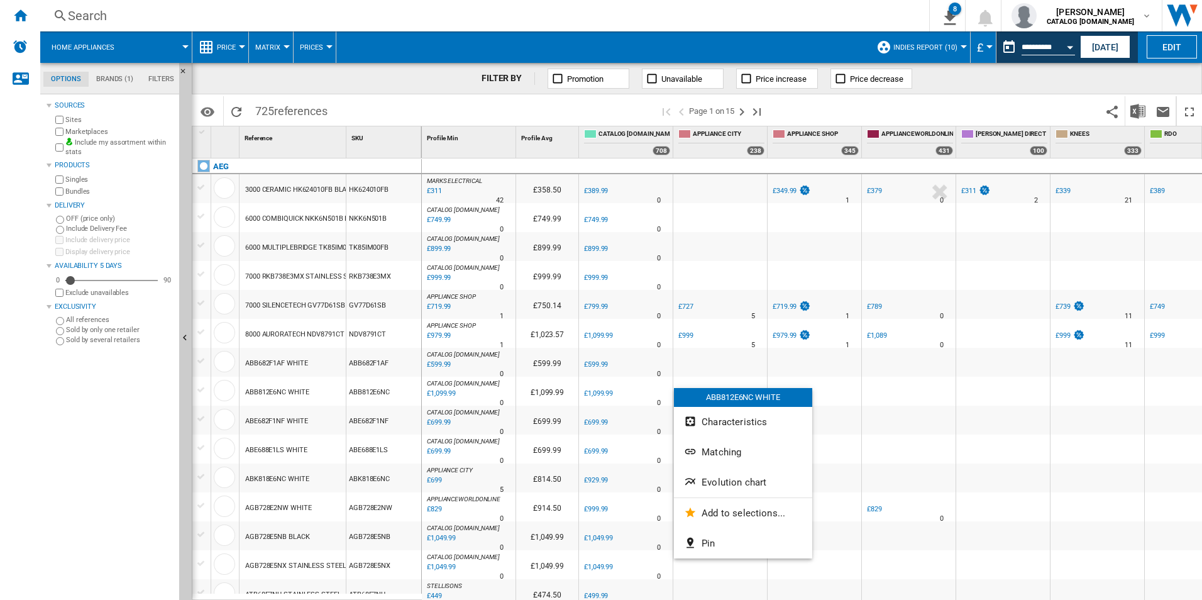
click at [1139, 112] on div at bounding box center [601, 300] width 1202 height 600
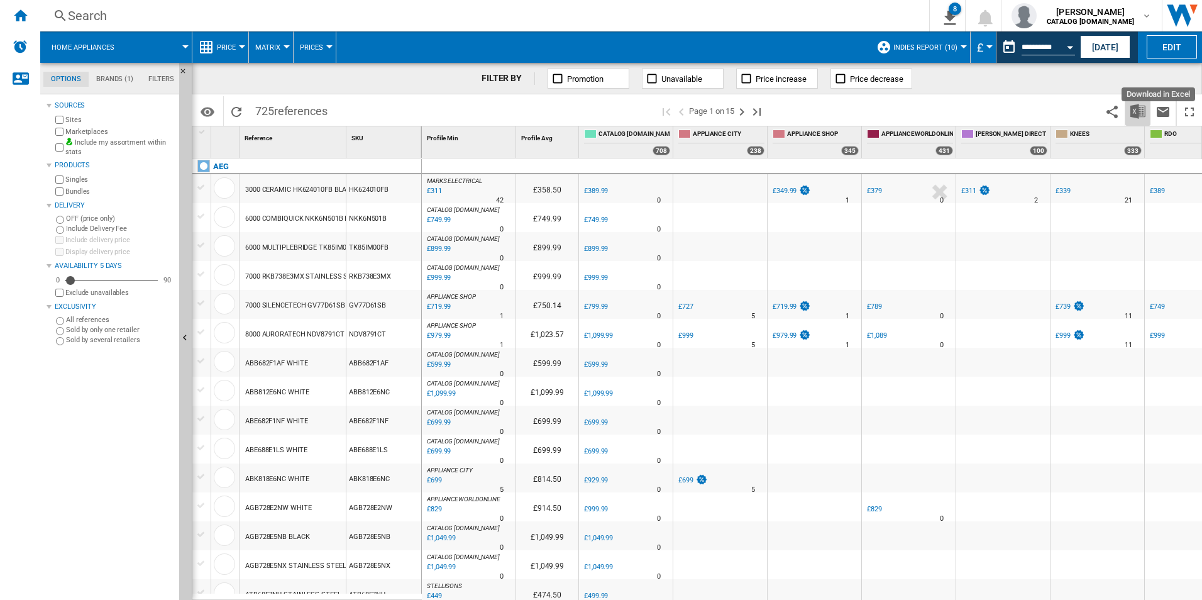
click at [1139, 112] on img "Download in Excel" at bounding box center [1137, 111] width 15 height 15
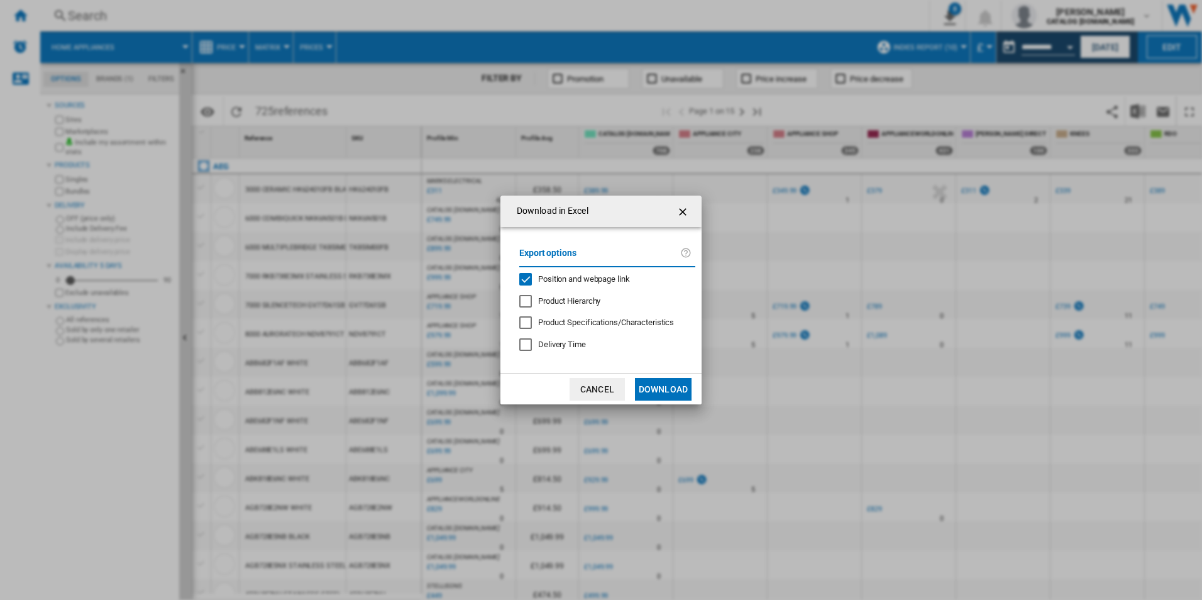
click at [573, 278] on span "Position and webpage link" at bounding box center [584, 278] width 92 height 9
click at [652, 389] on button "Download" at bounding box center [663, 389] width 57 height 23
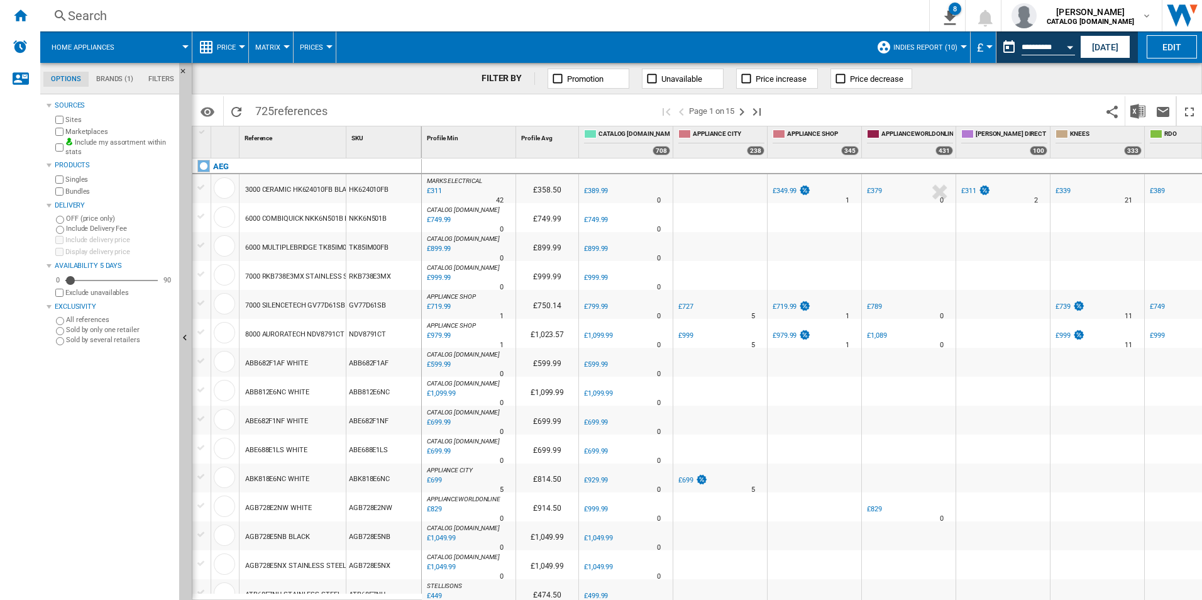
click at [1158, 83] on div "FILTER BY Promotion Unavailable Price increase Price decrease" at bounding box center [697, 78] width 1010 height 31
click at [1065, 46] on button "Open calendar" at bounding box center [1069, 45] width 23 height 23
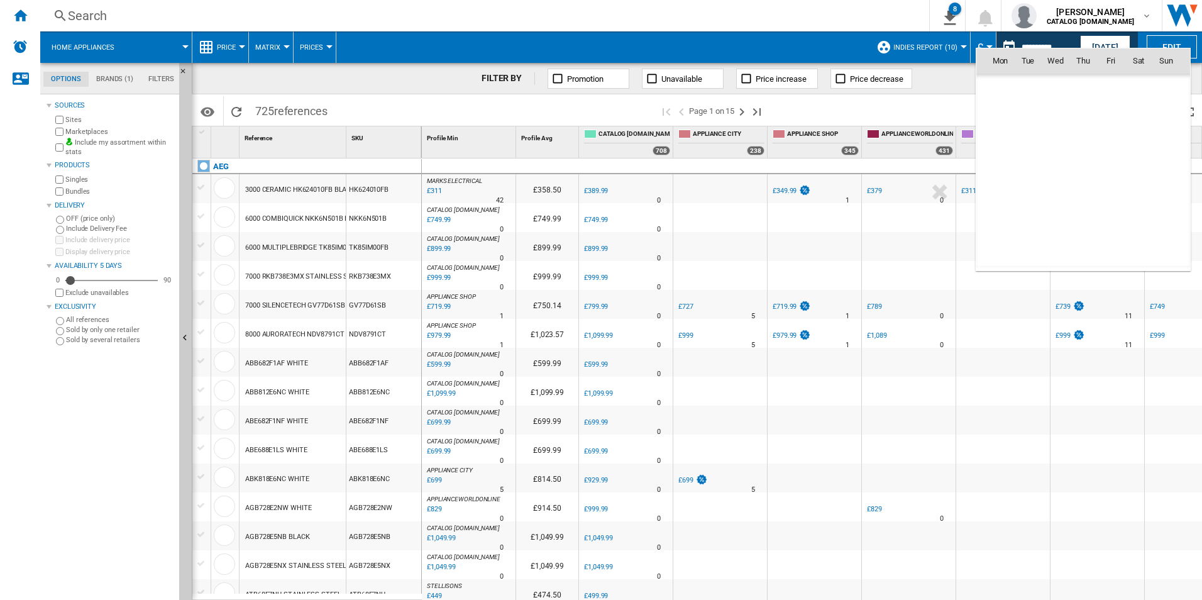
scroll to position [5996, 0]
click at [1034, 111] on span "5" at bounding box center [1027, 115] width 25 height 25
type input "**********"
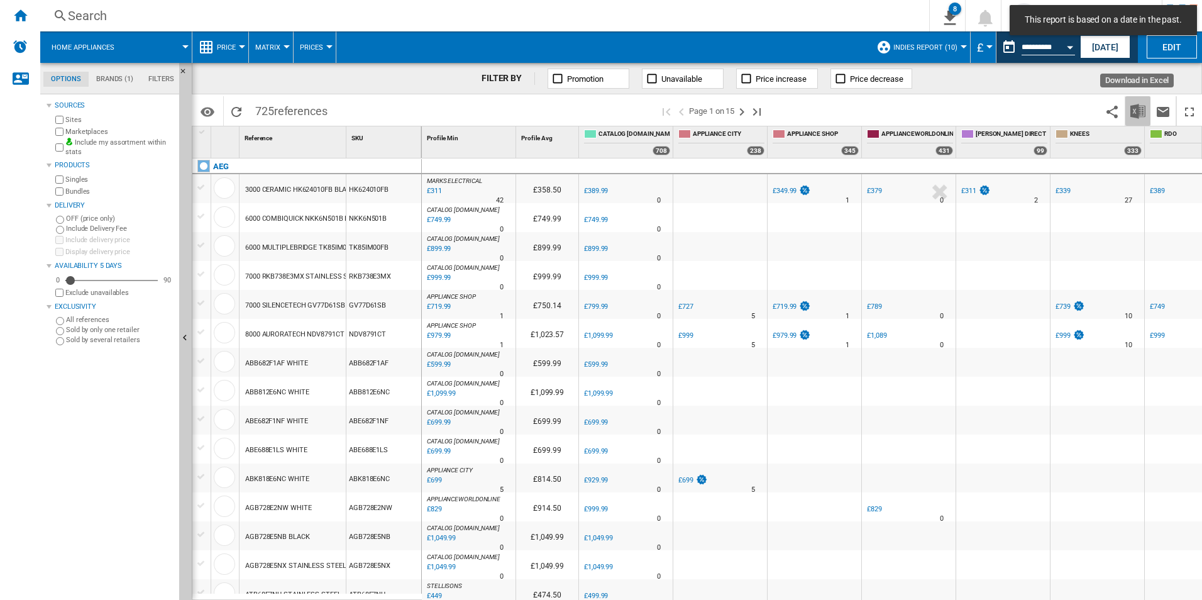
click at [1139, 106] on img "Download in Excel" at bounding box center [1137, 111] width 15 height 15
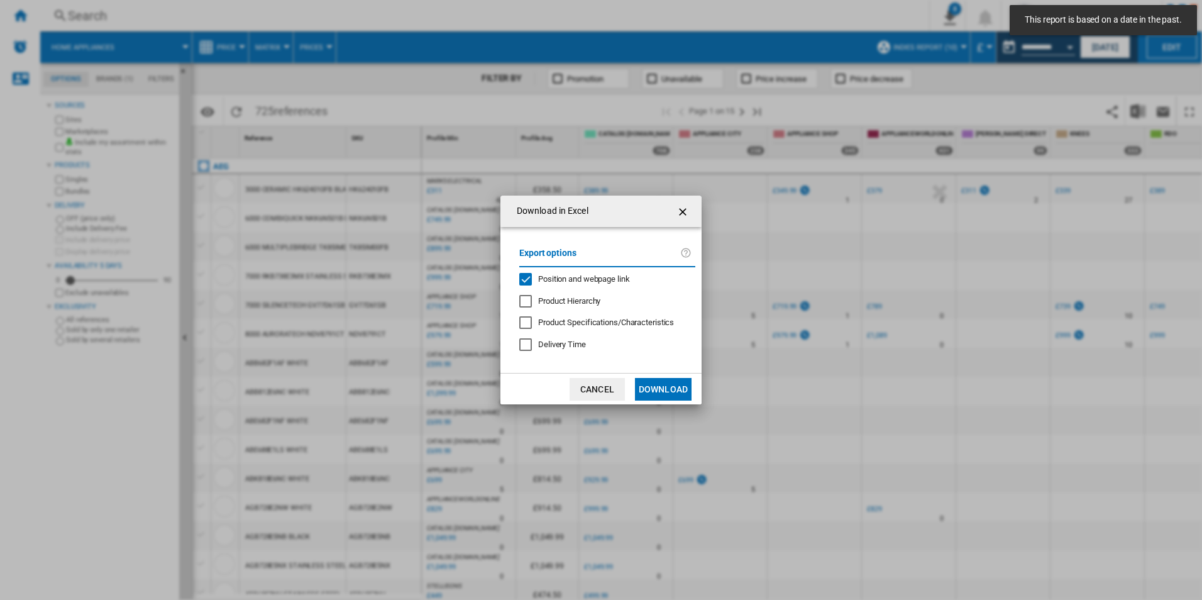
click at [614, 280] on span "Position and webpage link" at bounding box center [584, 278] width 92 height 9
click at [650, 379] on button "Download" at bounding box center [663, 389] width 57 height 23
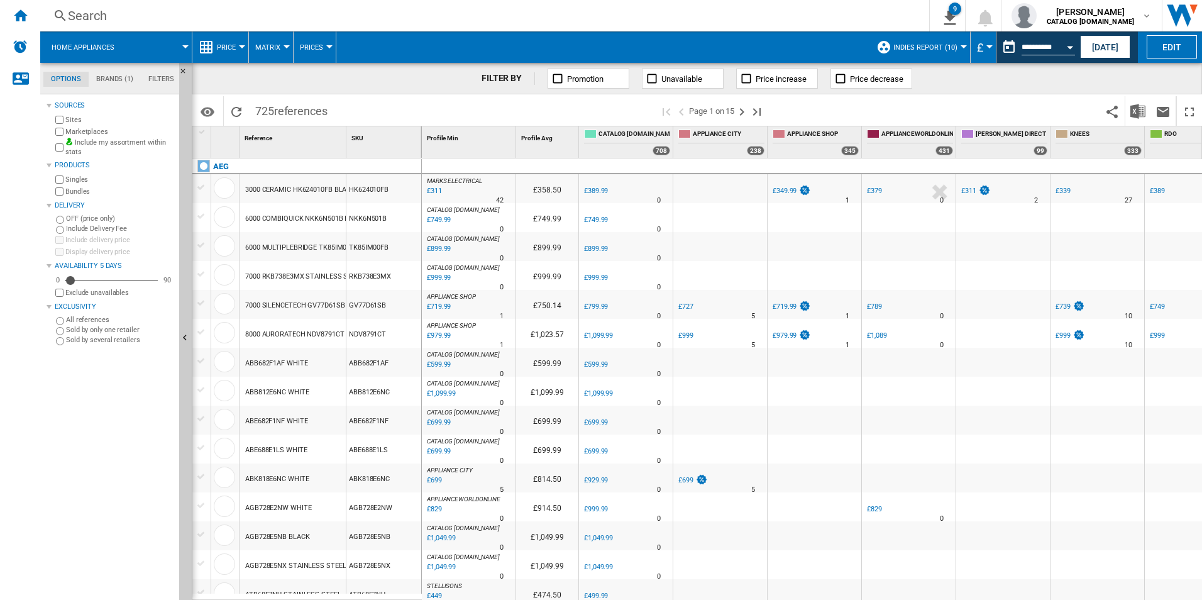
click at [1144, 76] on div "FILTER BY Promotion Unavailable Price increase Price decrease" at bounding box center [697, 78] width 1010 height 31
click at [1070, 46] on div "Open calendar" at bounding box center [1070, 47] width 6 height 3
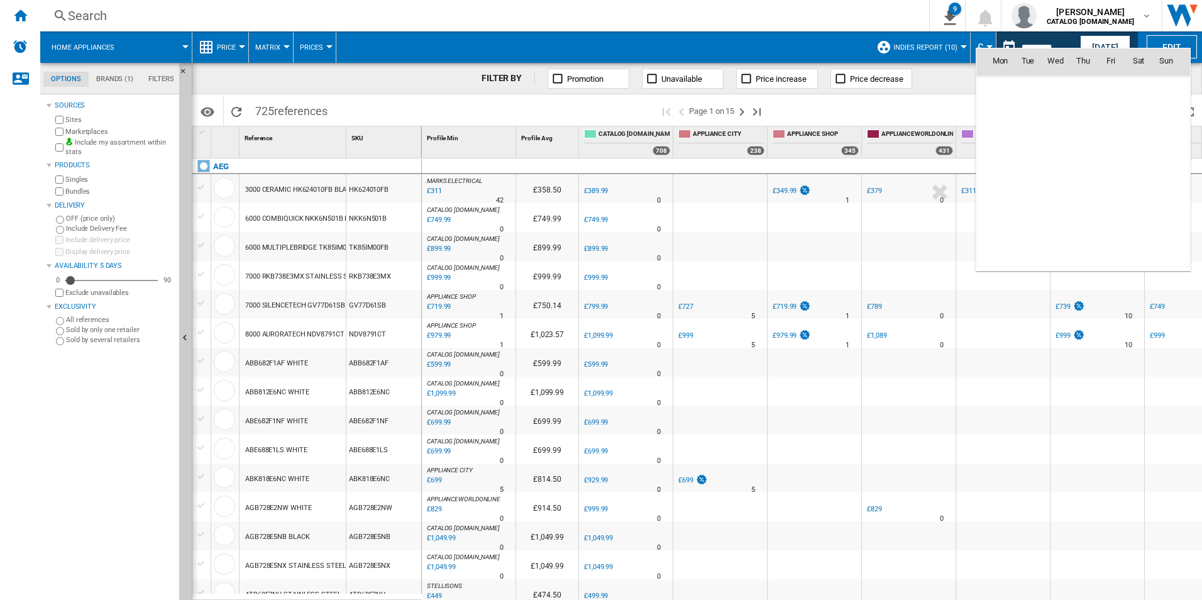
scroll to position [5996, 0]
click at [1055, 111] on span "6" at bounding box center [1055, 115] width 25 height 25
type input "**********"
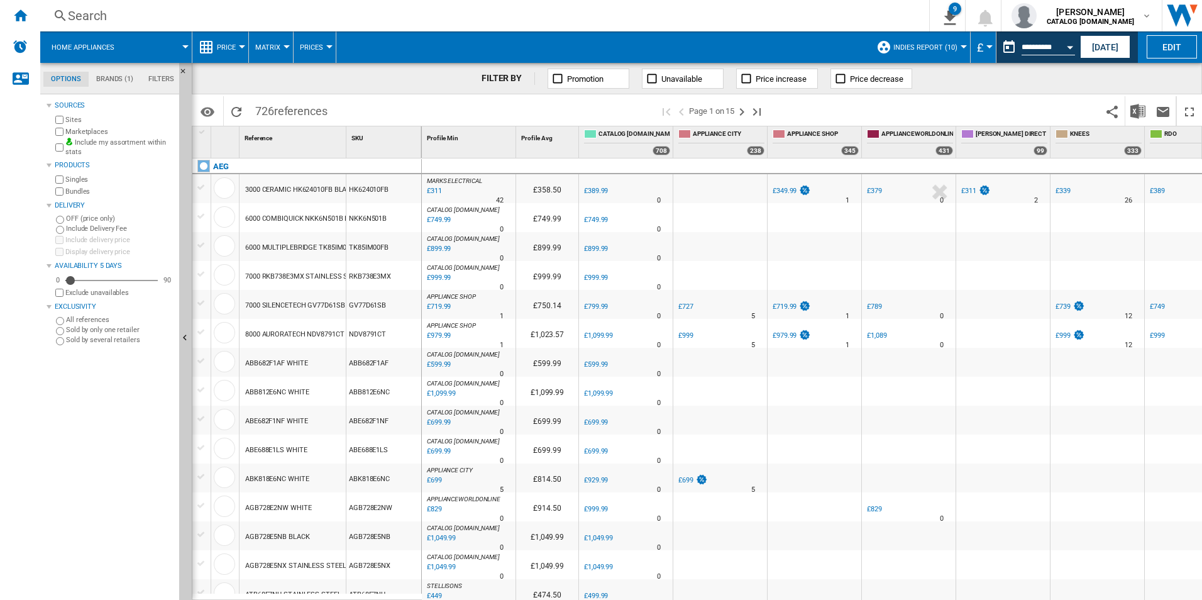
click at [1005, 94] on div "FILTER BY Promotion Unavailable Price increase Price decrease" at bounding box center [697, 78] width 1010 height 31
click at [1070, 46] on div "Open calendar" at bounding box center [1070, 47] width 6 height 3
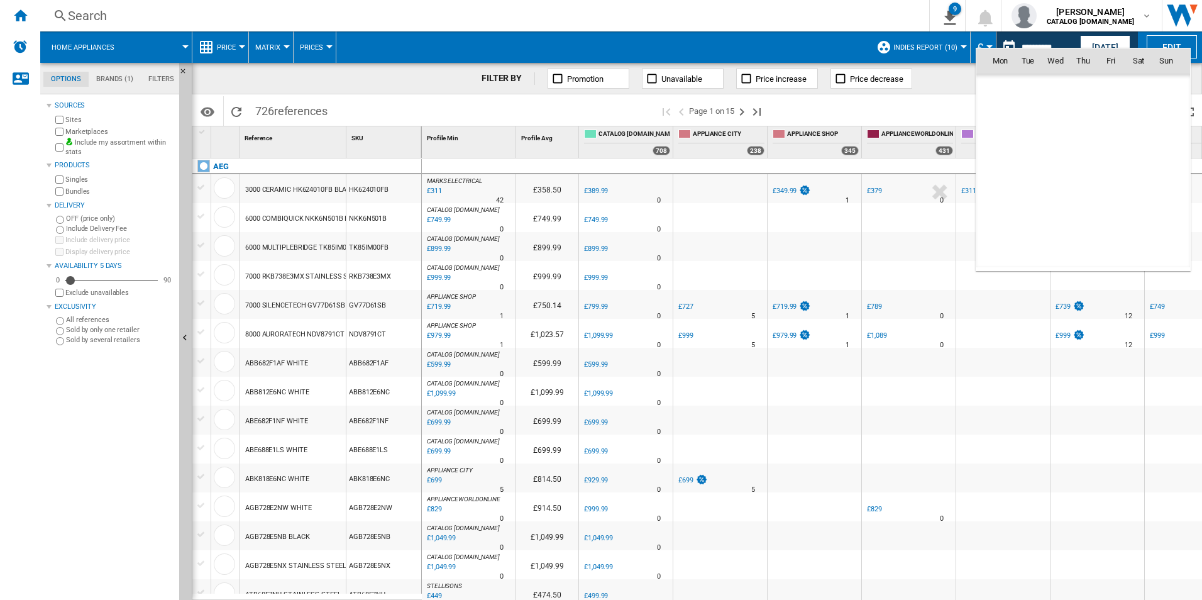
scroll to position [5996, 0]
click at [1082, 117] on span "7" at bounding box center [1082, 115] width 25 height 25
type input "**********"
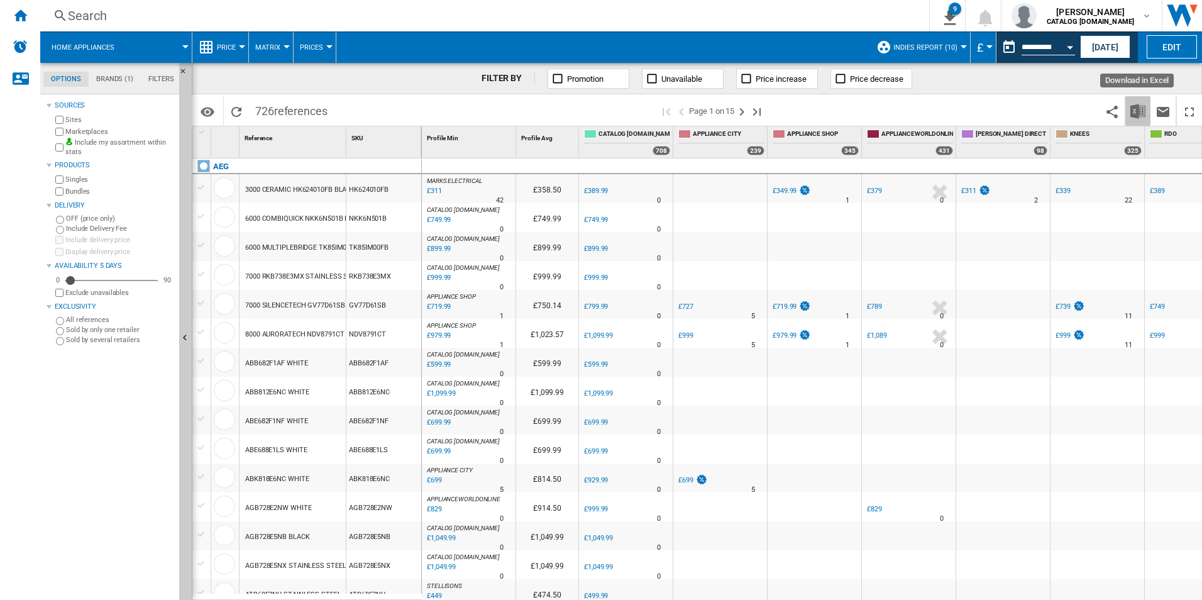
click at [1139, 108] on img "Download in Excel" at bounding box center [1137, 111] width 15 height 15
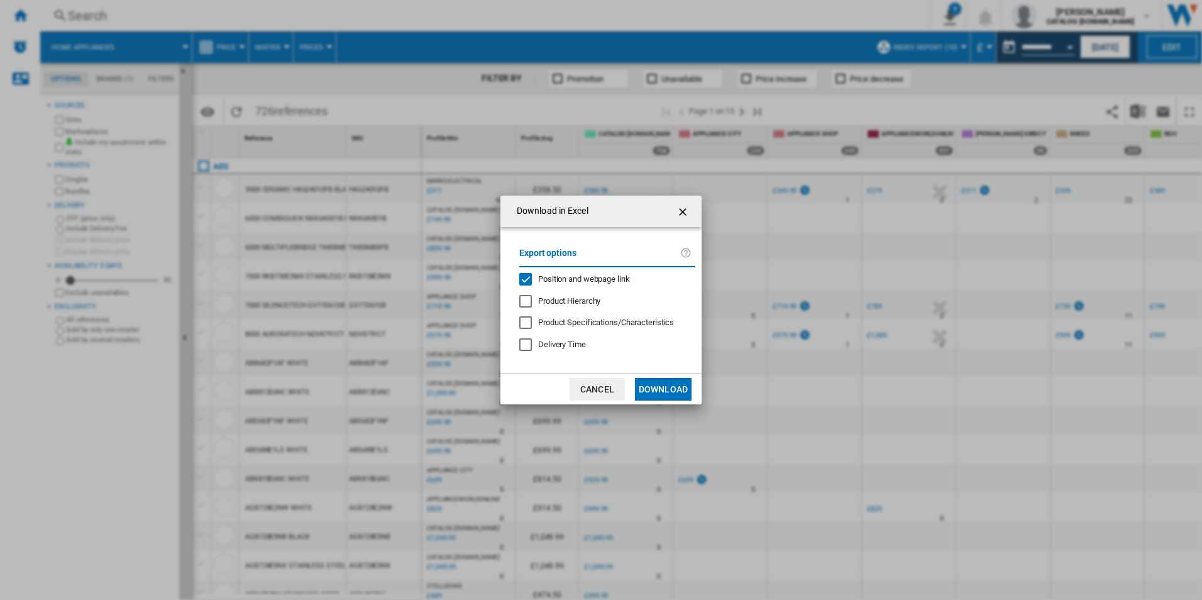
click at [561, 274] on span "Position and webpage link" at bounding box center [584, 278] width 92 height 9
click at [656, 394] on button "Download" at bounding box center [663, 389] width 57 height 23
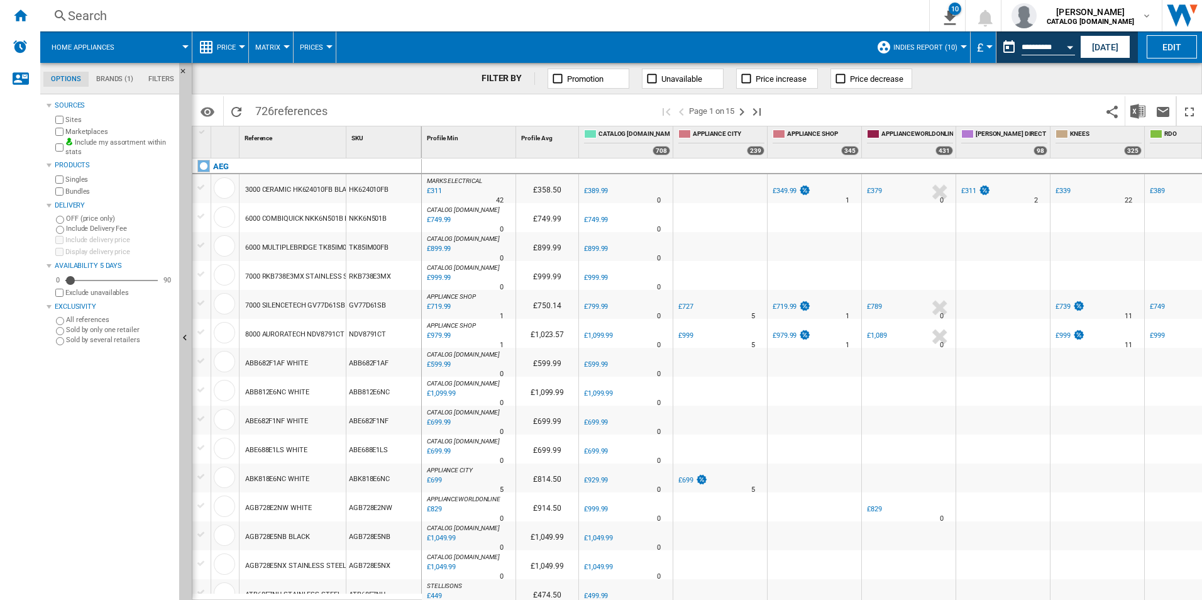
click at [1148, 82] on div "FILTER BY Promotion Unavailable Price increase Price decrease" at bounding box center [697, 78] width 1010 height 31
click at [1069, 50] on button "Open calendar" at bounding box center [1069, 45] width 23 height 23
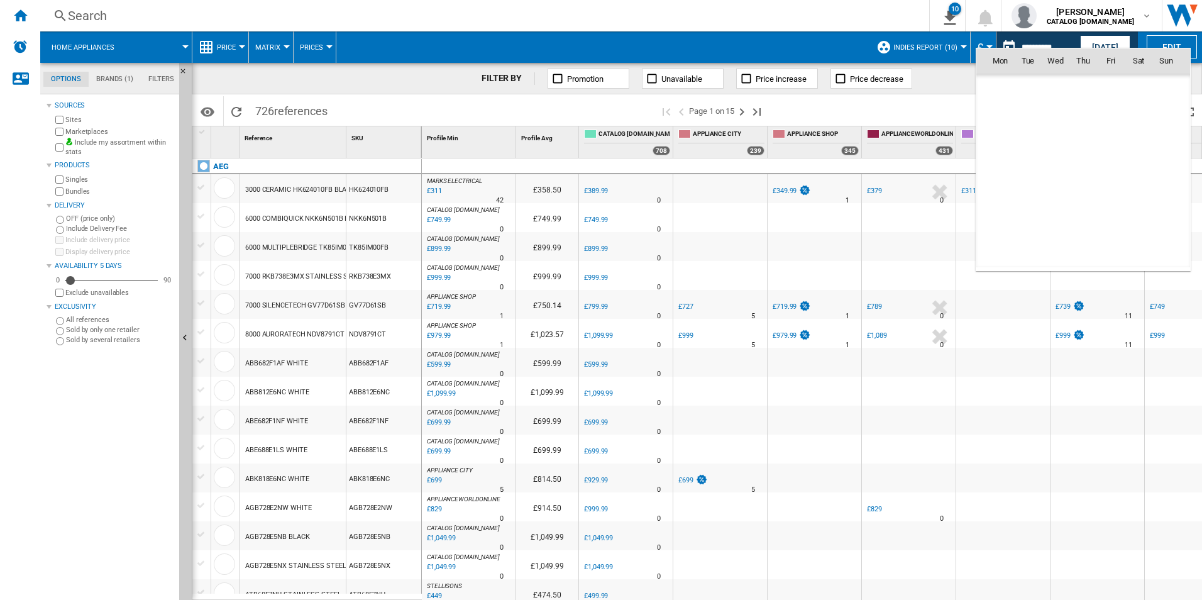
scroll to position [5996, 0]
click at [1056, 104] on span "6" at bounding box center [1055, 115] width 25 height 25
type input "**********"
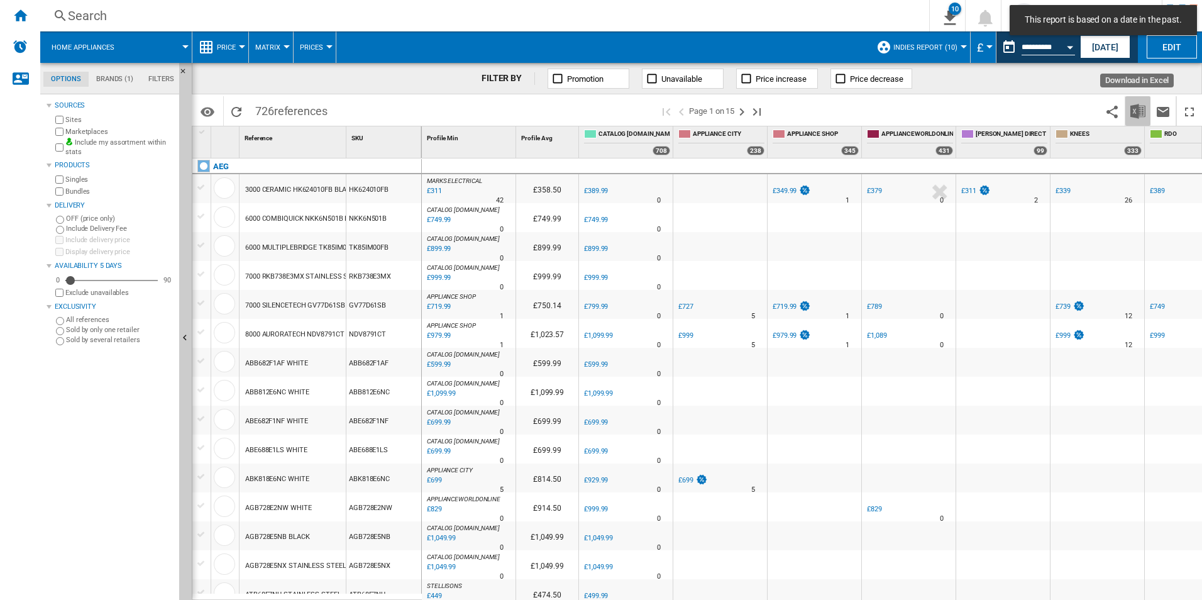
click at [1137, 112] on img "Download in Excel" at bounding box center [1137, 111] width 15 height 15
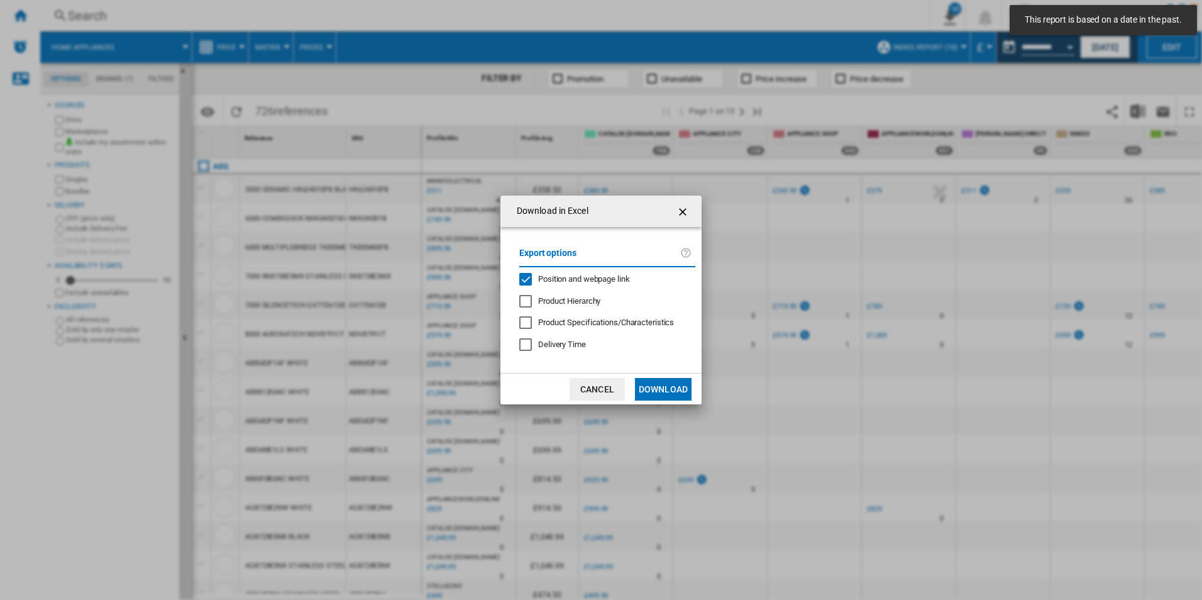
click at [599, 280] on span "Position and webpage link" at bounding box center [584, 278] width 92 height 9
click at [659, 385] on button "Download" at bounding box center [663, 389] width 57 height 23
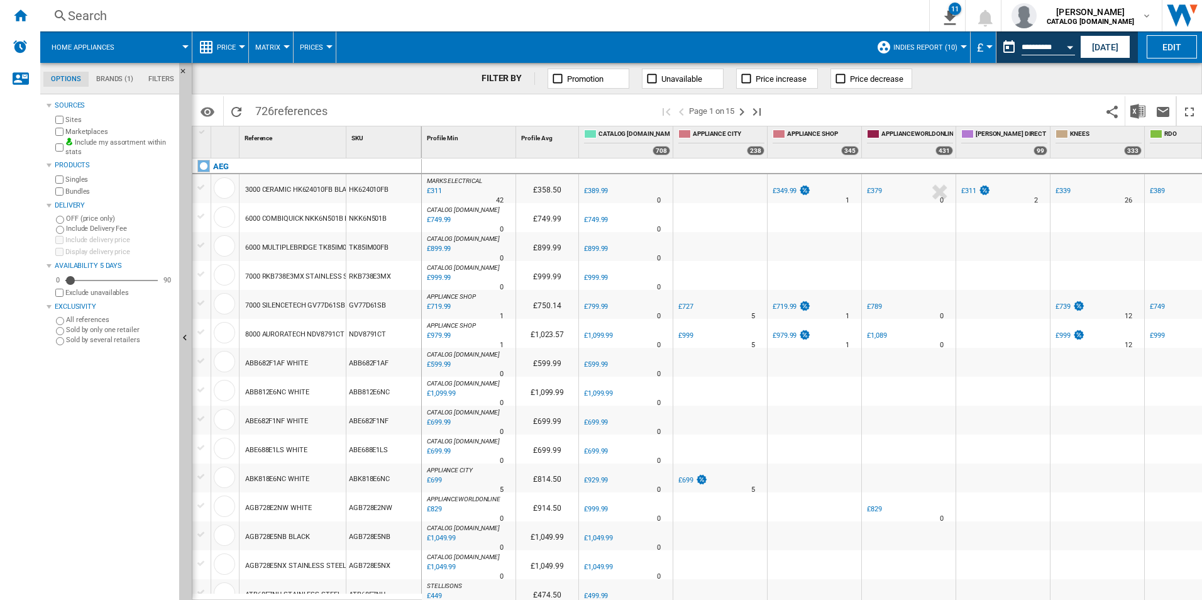
click at [1156, 77] on div "FILTER BY Promotion Unavailable Price increase Price decrease" at bounding box center [697, 78] width 1010 height 31
click at [1069, 46] on div "Open calendar" at bounding box center [1070, 47] width 6 height 3
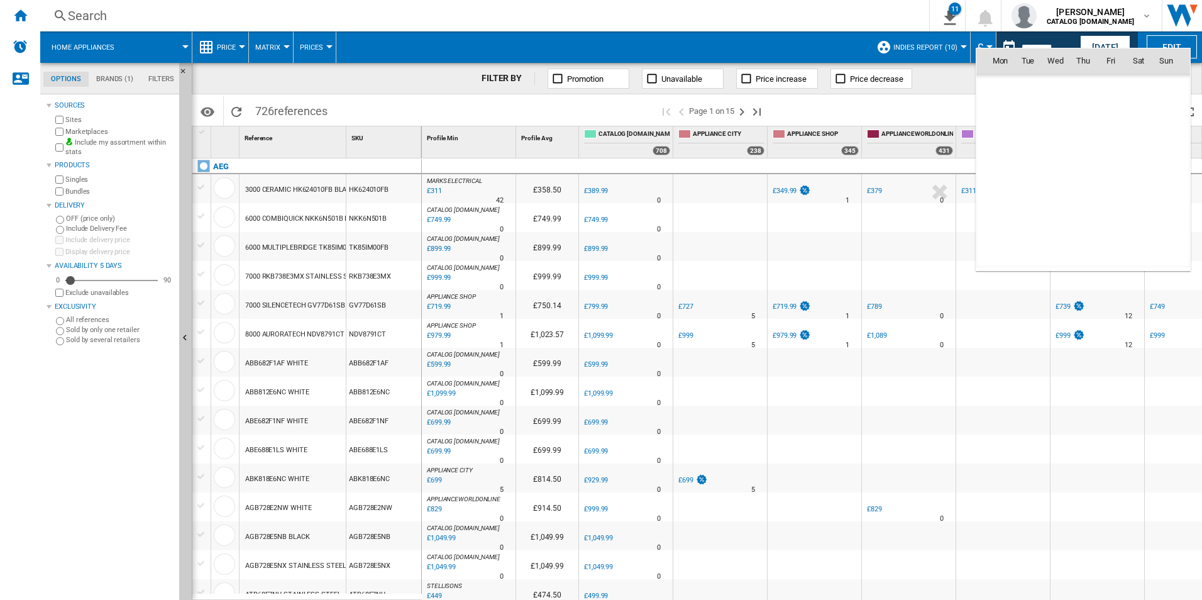
scroll to position [5996, 0]
click at [1101, 114] on span "8" at bounding box center [1110, 115] width 25 height 25
type input "**********"
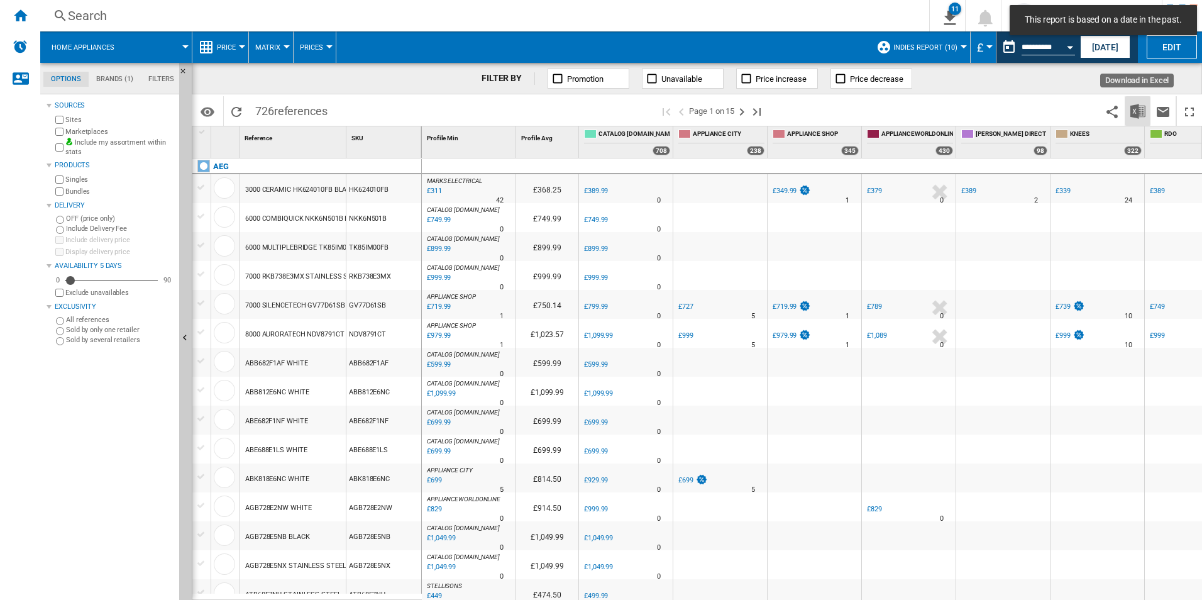
click at [1136, 113] on img "Download in Excel" at bounding box center [1137, 111] width 15 height 15
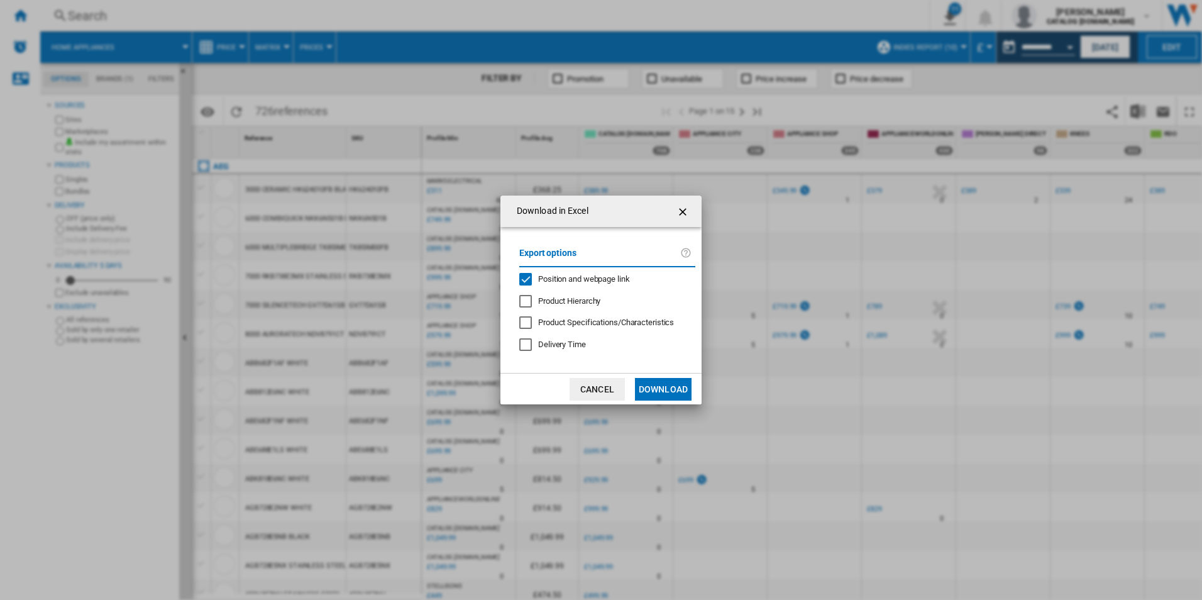
click at [577, 273] on md-checkbox "Position and webpage link" at bounding box center [602, 279] width 166 height 12
click at [650, 378] on button "Download" at bounding box center [663, 389] width 57 height 23
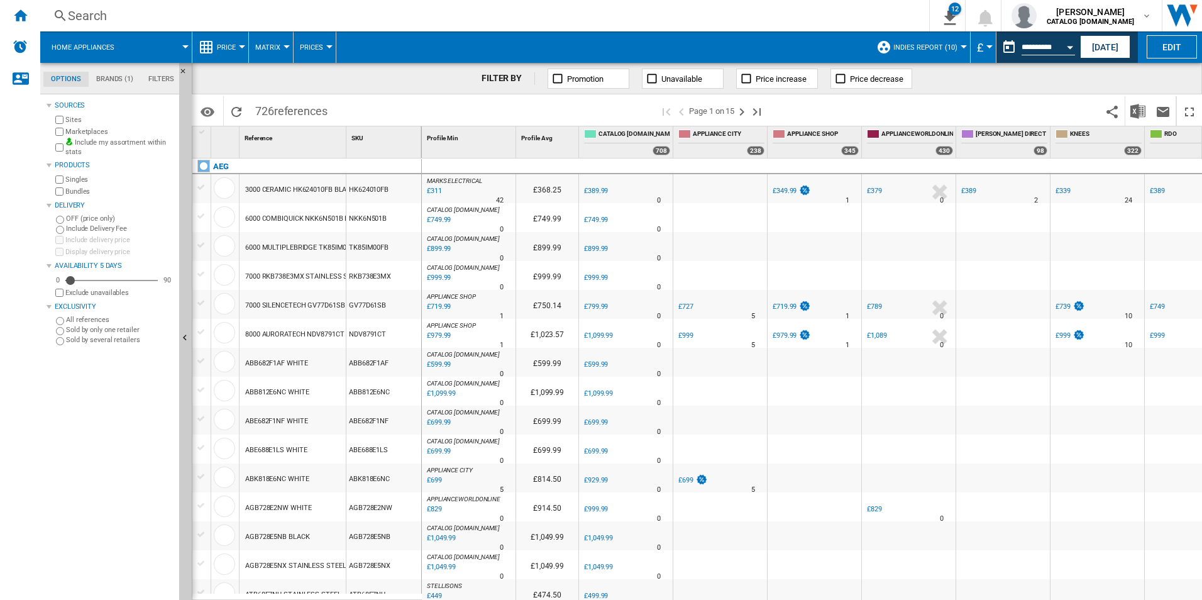
click at [1169, 63] on div "FILTER BY Promotion Unavailable Price increase Price decrease" at bounding box center [697, 78] width 1010 height 31
click at [1132, 107] on img "Download in Excel" at bounding box center [1137, 111] width 15 height 15
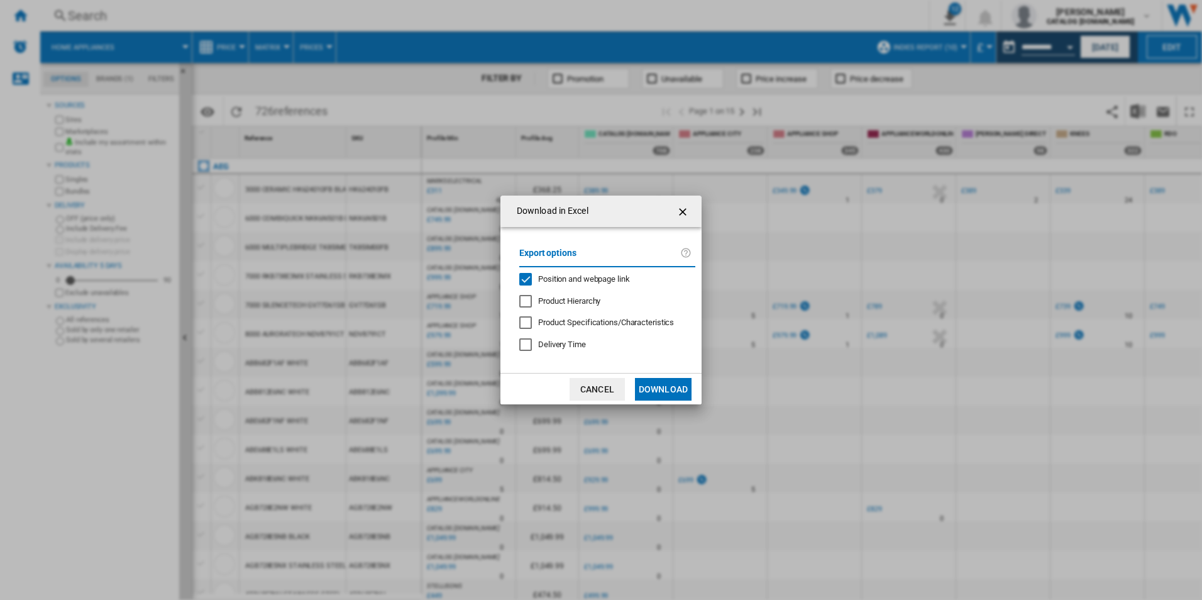
click at [553, 278] on span "Position and webpage link" at bounding box center [584, 278] width 92 height 9
click at [647, 386] on button "Download" at bounding box center [663, 389] width 57 height 23
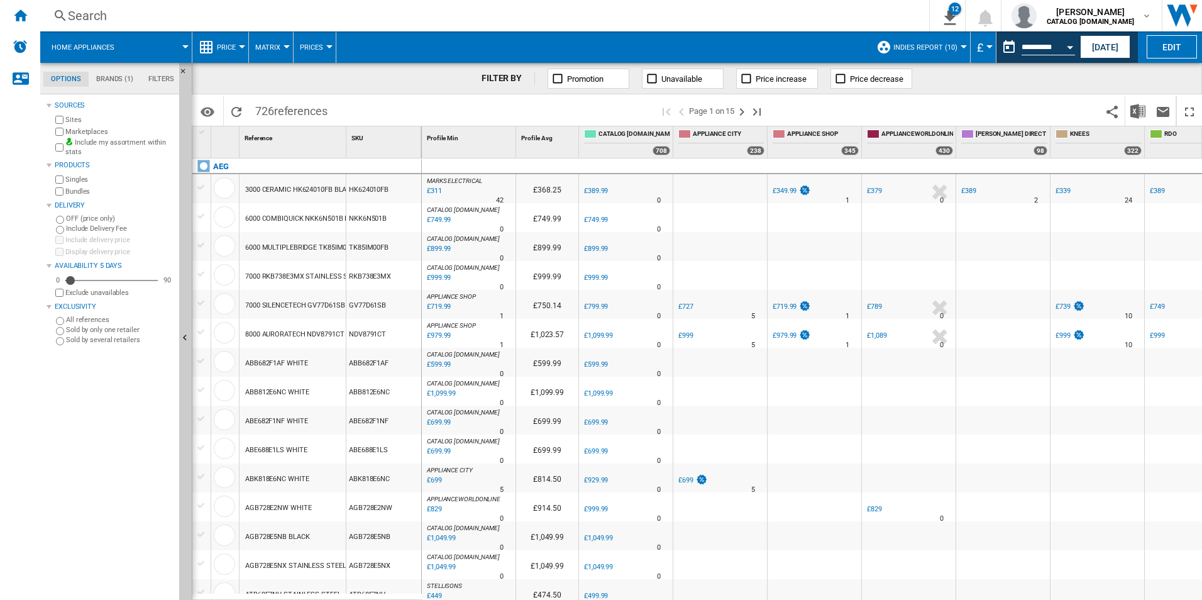
click at [1140, 87] on div "FILTER BY Promotion Unavailable Price increase Price decrease" at bounding box center [697, 78] width 1010 height 31
click at [1068, 46] on div "Open calendar" at bounding box center [1070, 47] width 6 height 3
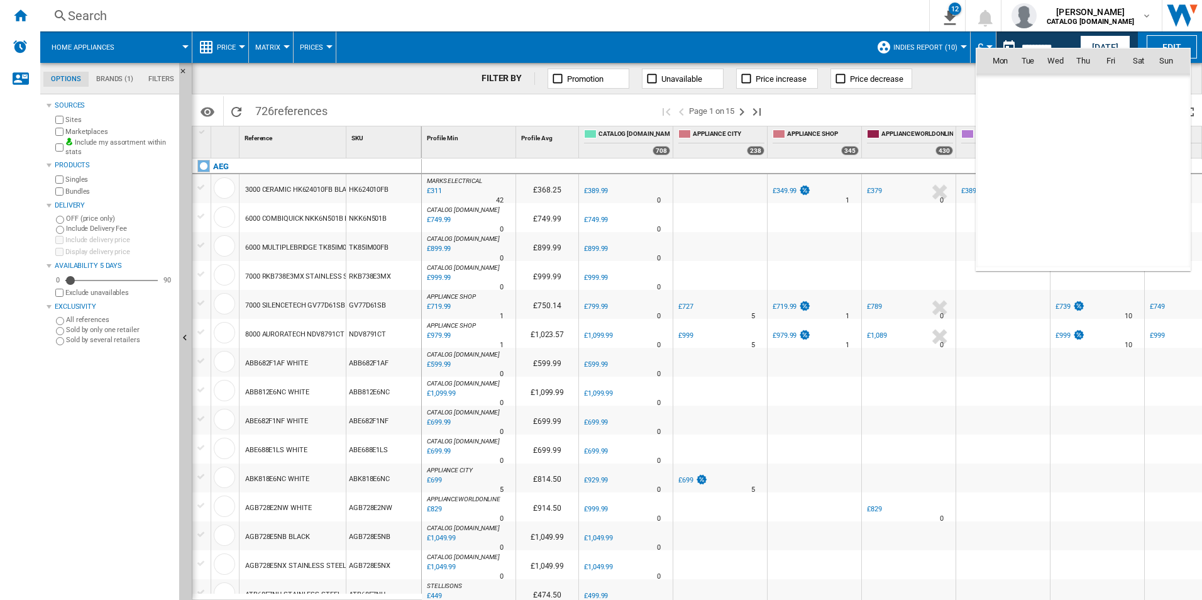
scroll to position [5996, 0]
click at [1141, 111] on span "9" at bounding box center [1138, 115] width 25 height 25
type input "**********"
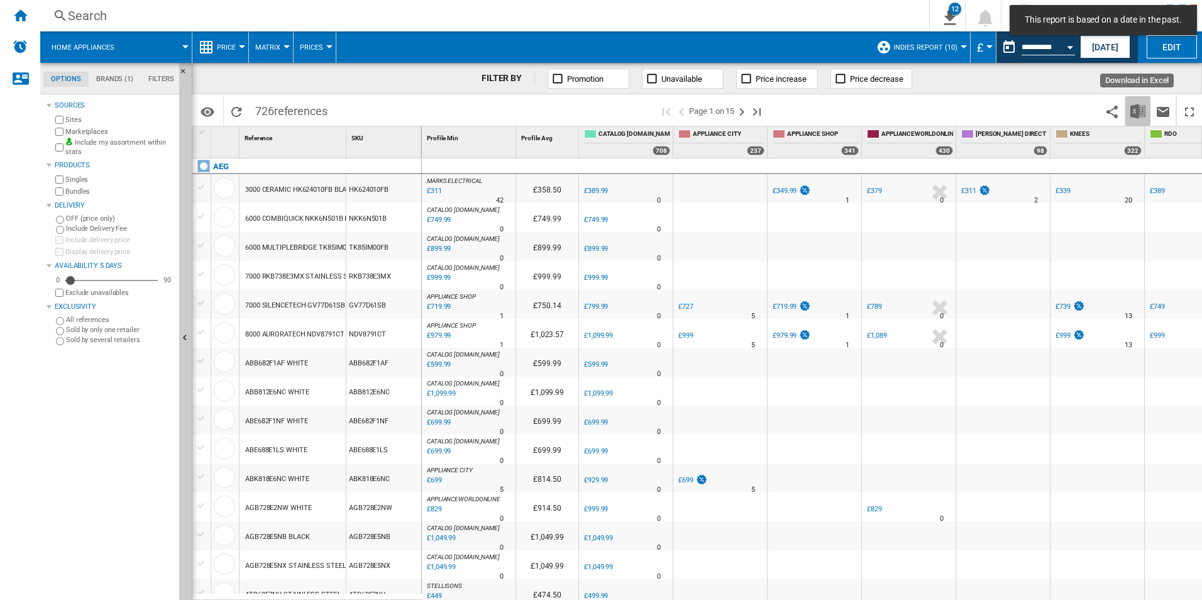
click at [1130, 106] on img "Download in Excel" at bounding box center [1137, 111] width 15 height 15
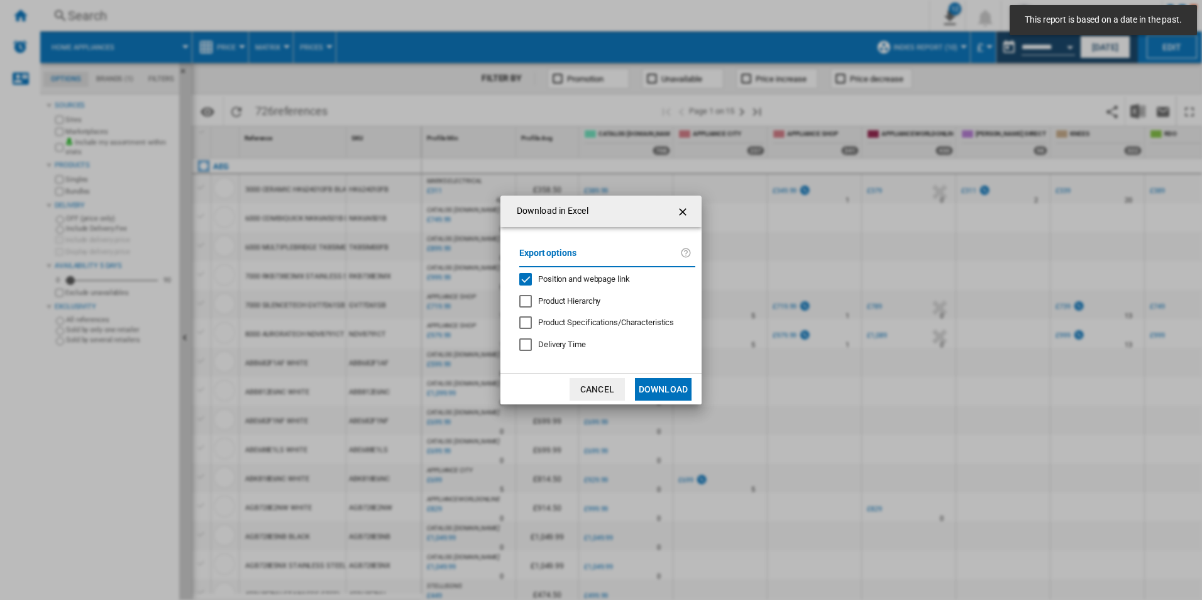
click at [595, 280] on span "Position and webpage link" at bounding box center [584, 278] width 92 height 9
click at [658, 390] on button "Download" at bounding box center [663, 389] width 57 height 23
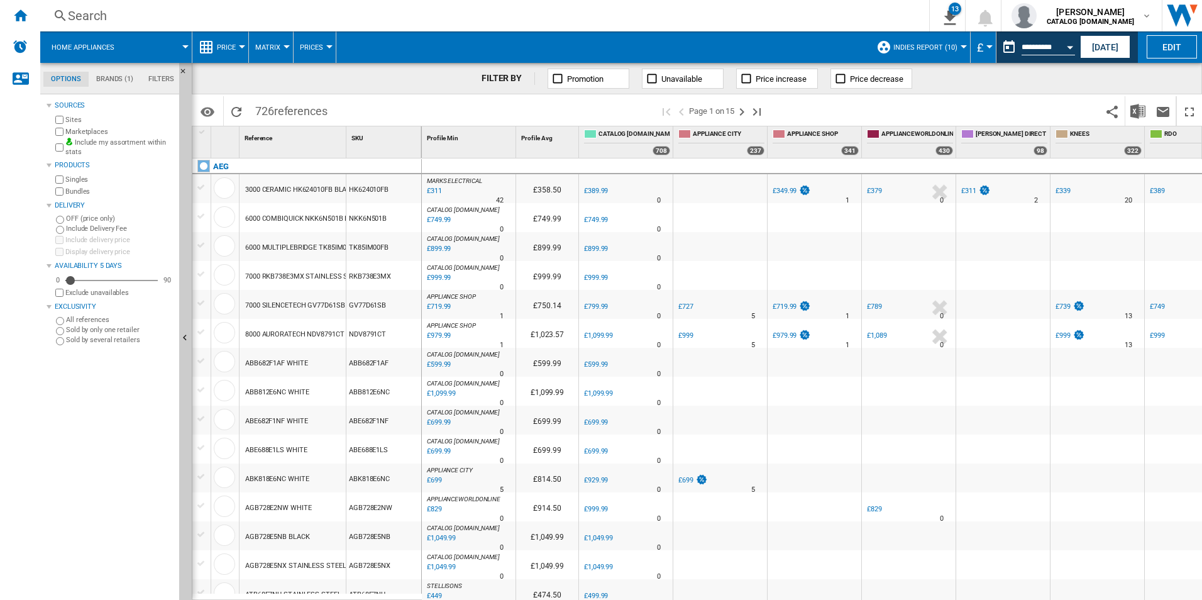
click at [1188, 74] on div "FILTER BY Promotion Unavailable Price increase Price decrease" at bounding box center [697, 78] width 1010 height 31
click at [1063, 49] on button "Open calendar" at bounding box center [1069, 45] width 23 height 23
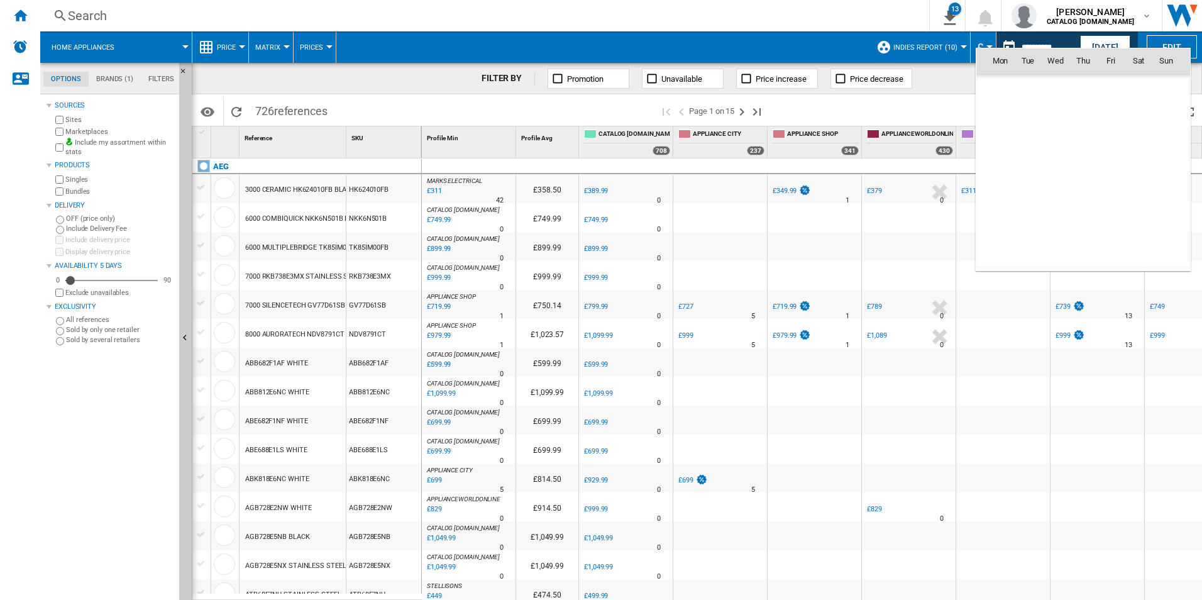
scroll to position [5996, 0]
click at [1172, 120] on span "10" at bounding box center [1165, 115] width 25 height 25
type input "**********"
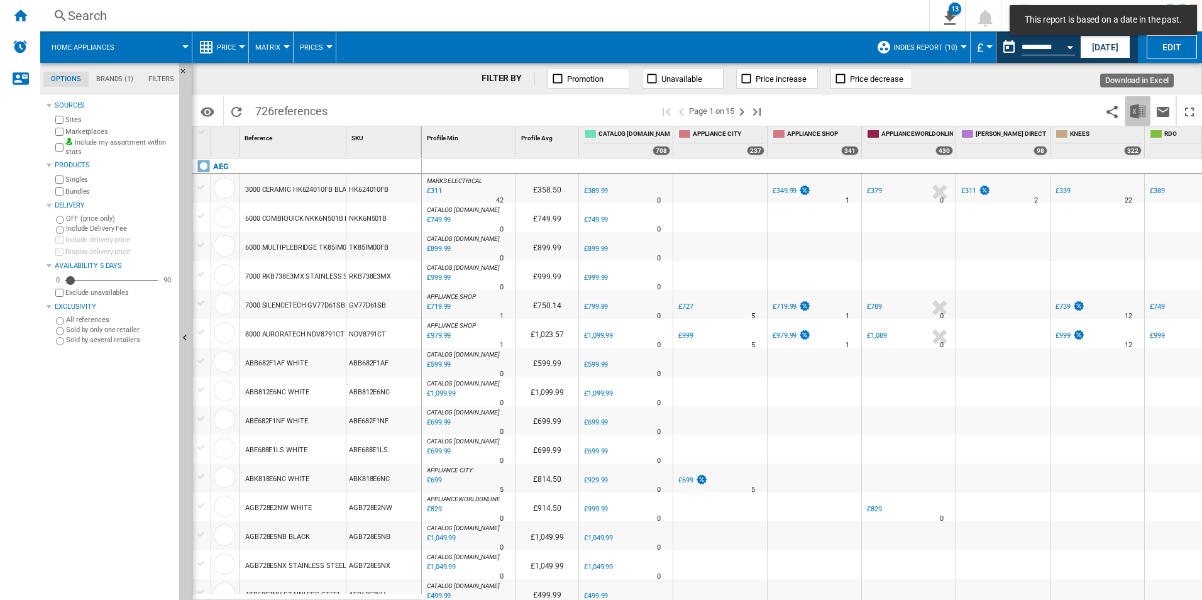
click at [1135, 118] on img "Download in Excel" at bounding box center [1137, 111] width 15 height 15
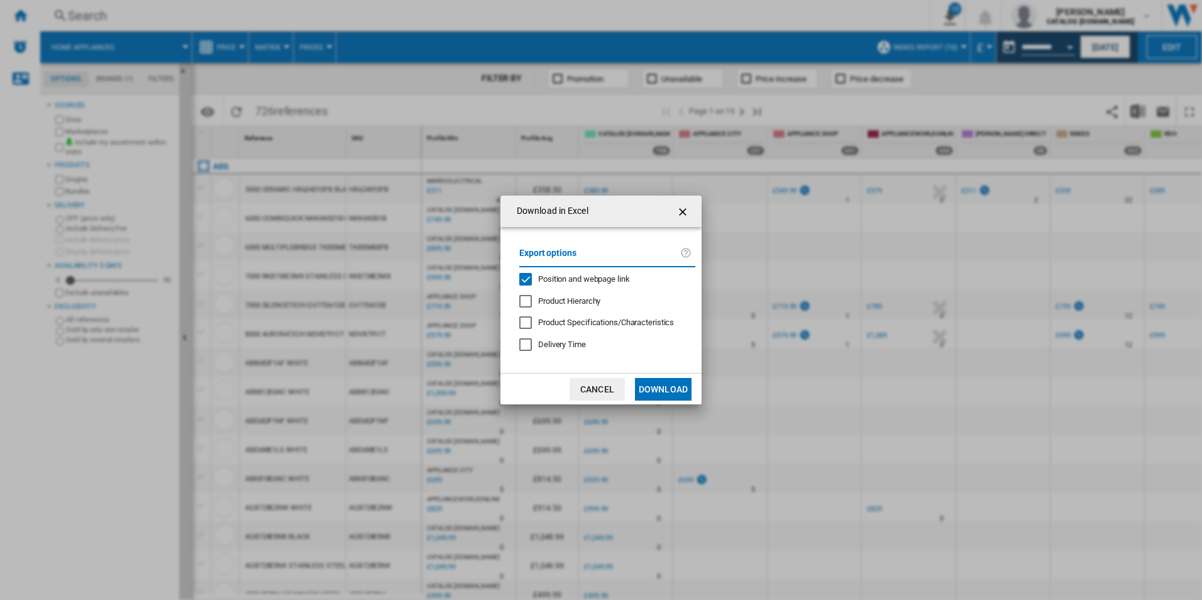
click at [568, 275] on span "Position and webpage link" at bounding box center [584, 278] width 92 height 9
click at [652, 388] on button "Download" at bounding box center [663, 389] width 57 height 23
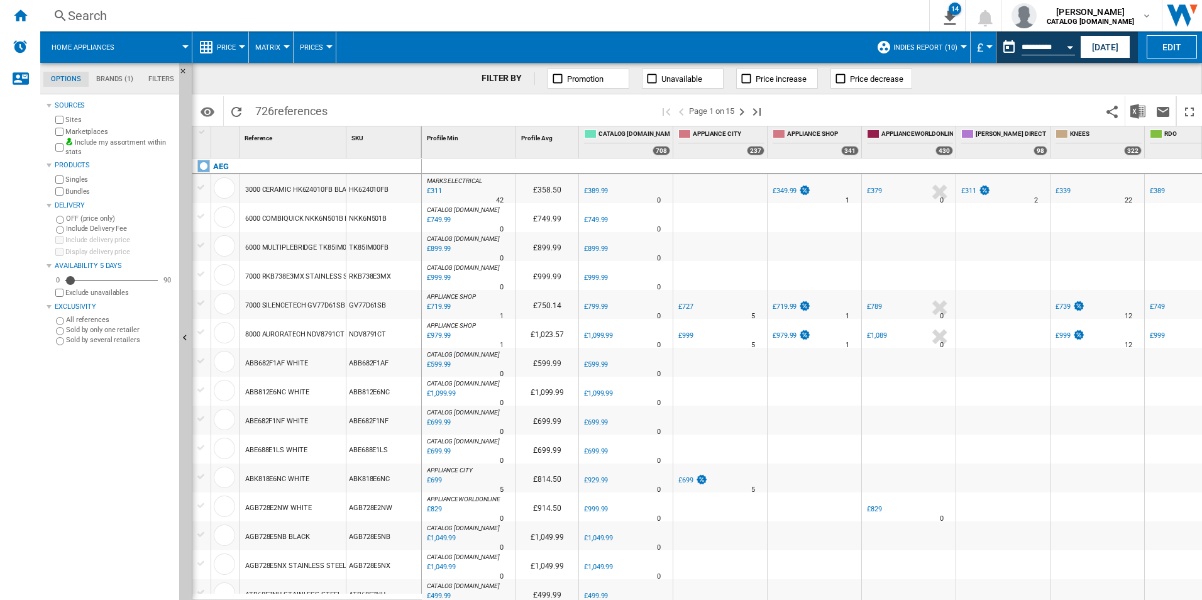
click at [1166, 76] on div "FILTER BY Promotion Unavailable Price increase Price decrease" at bounding box center [697, 78] width 1010 height 31
click at [1069, 49] on button "Open calendar" at bounding box center [1069, 45] width 23 height 23
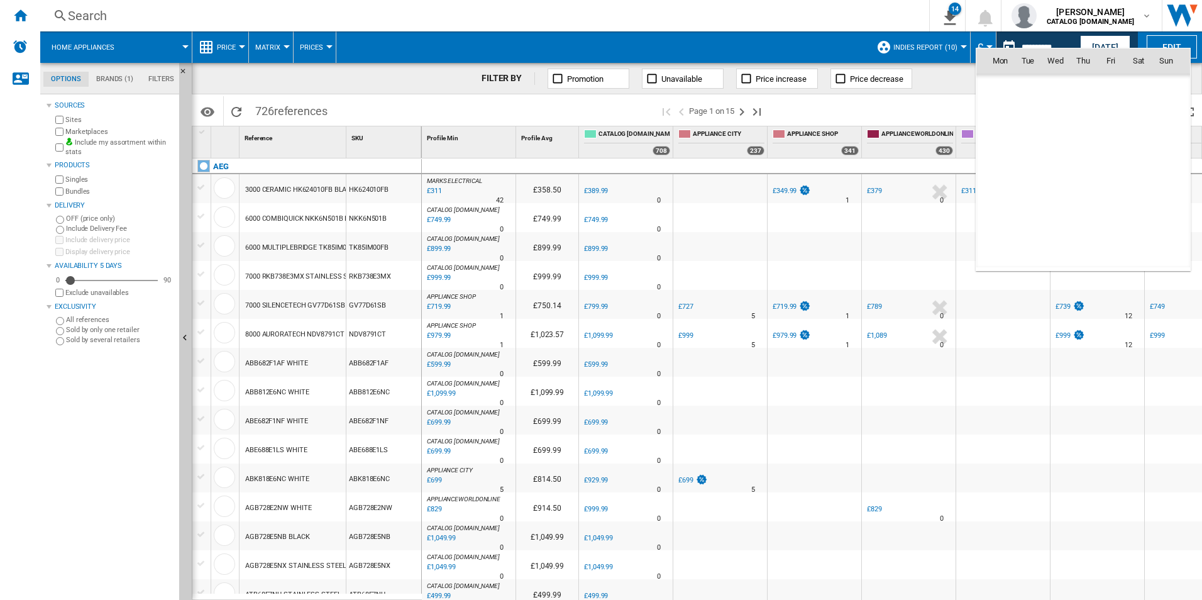
scroll to position [5996, 0]
click at [996, 145] on span "11" at bounding box center [999, 143] width 25 height 25
type input "**********"
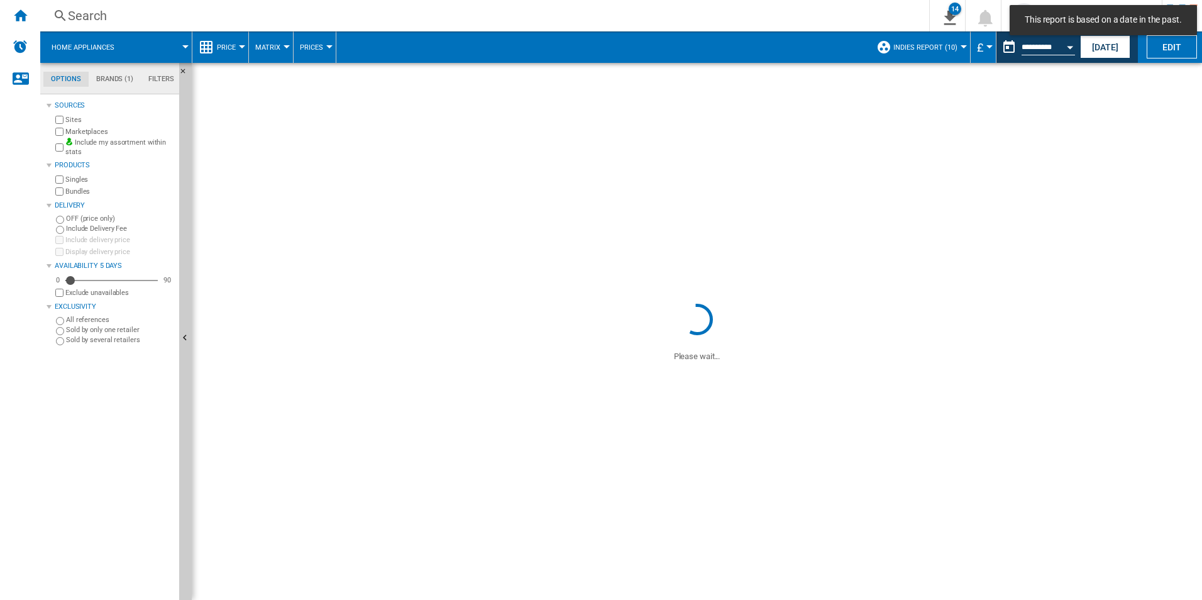
click at [996, 145] on span at bounding box center [697, 182] width 1010 height 238
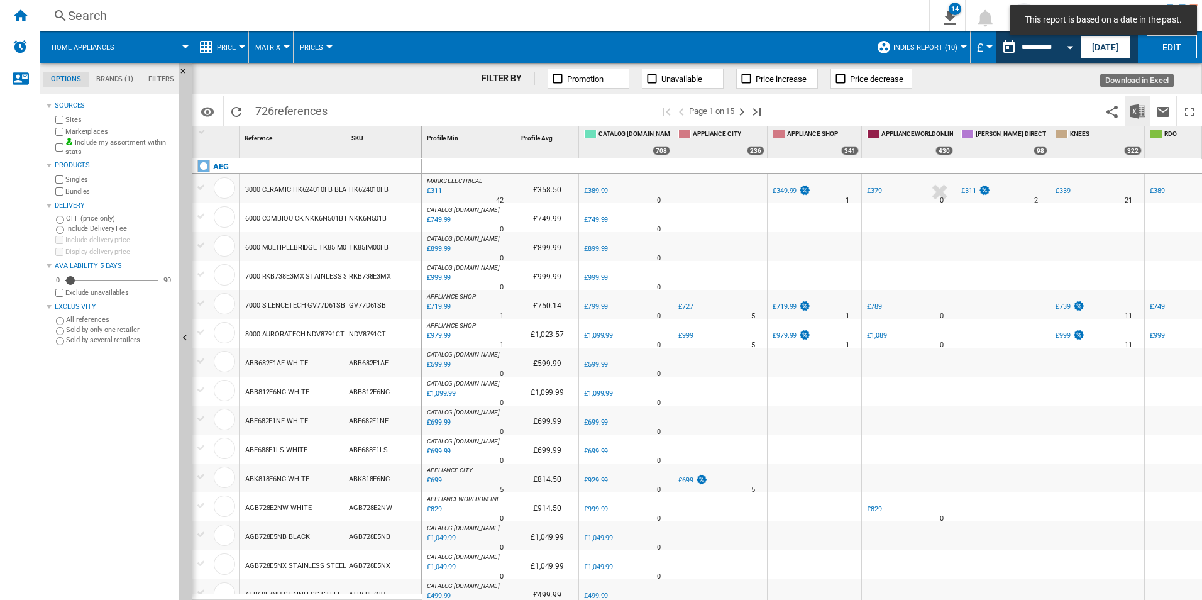
click at [1144, 111] on img "Download in Excel" at bounding box center [1137, 111] width 15 height 15
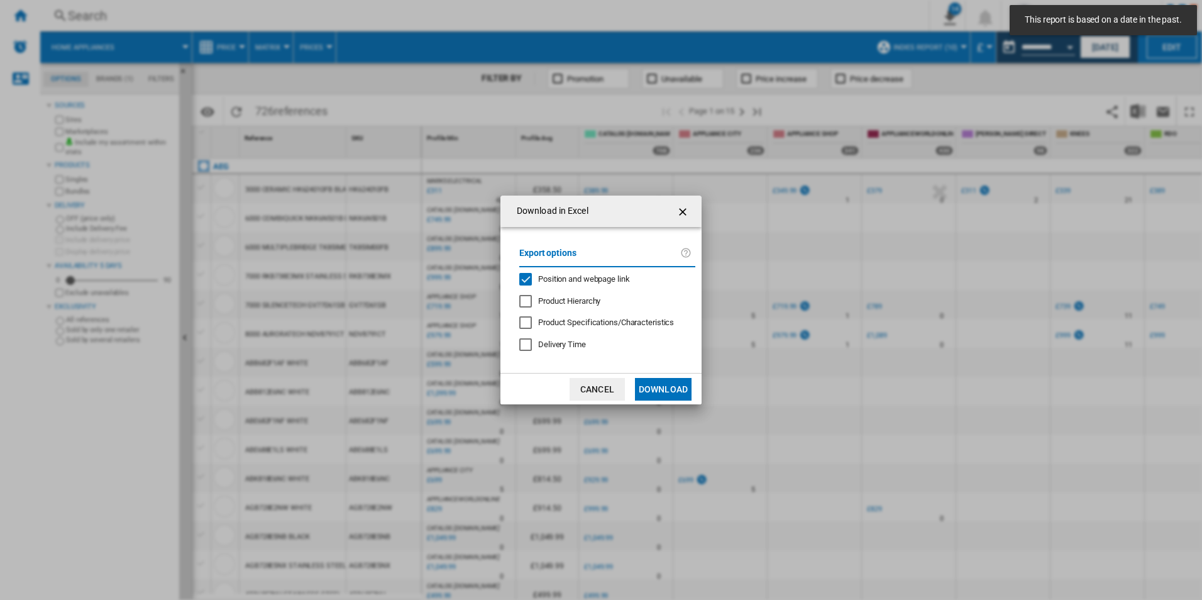
click at [593, 278] on span "Position and webpage link" at bounding box center [584, 278] width 92 height 9
click at [659, 387] on button "Download" at bounding box center [663, 389] width 57 height 23
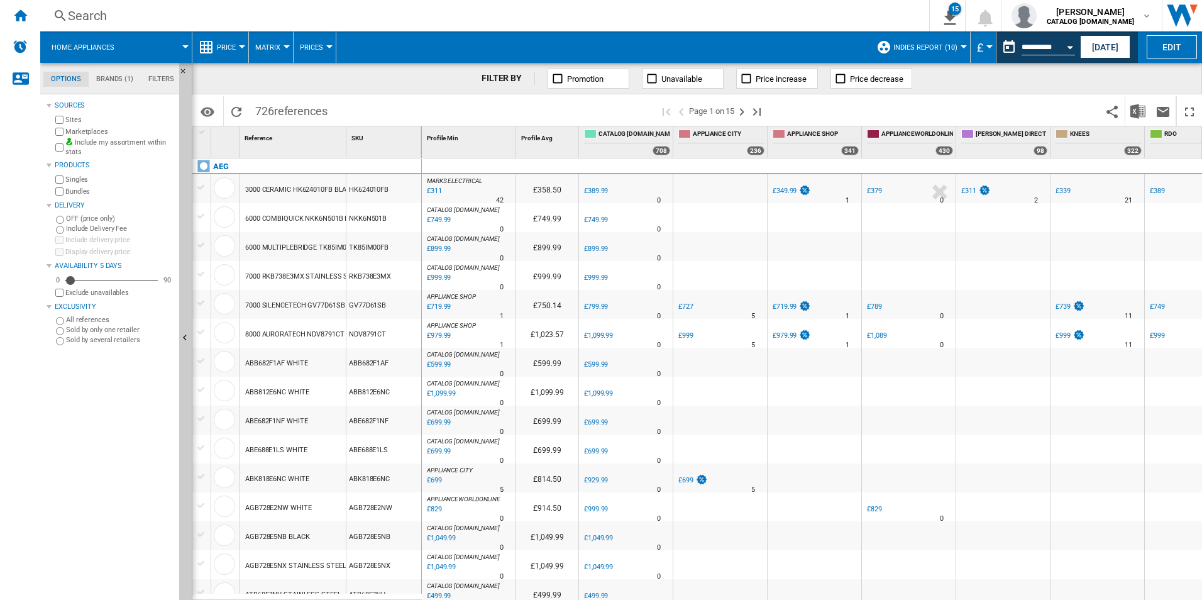
click at [1157, 77] on div "FILTER BY Promotion Unavailable Price increase Price decrease" at bounding box center [697, 78] width 1010 height 31
click at [1067, 49] on button "Open calendar" at bounding box center [1069, 45] width 23 height 23
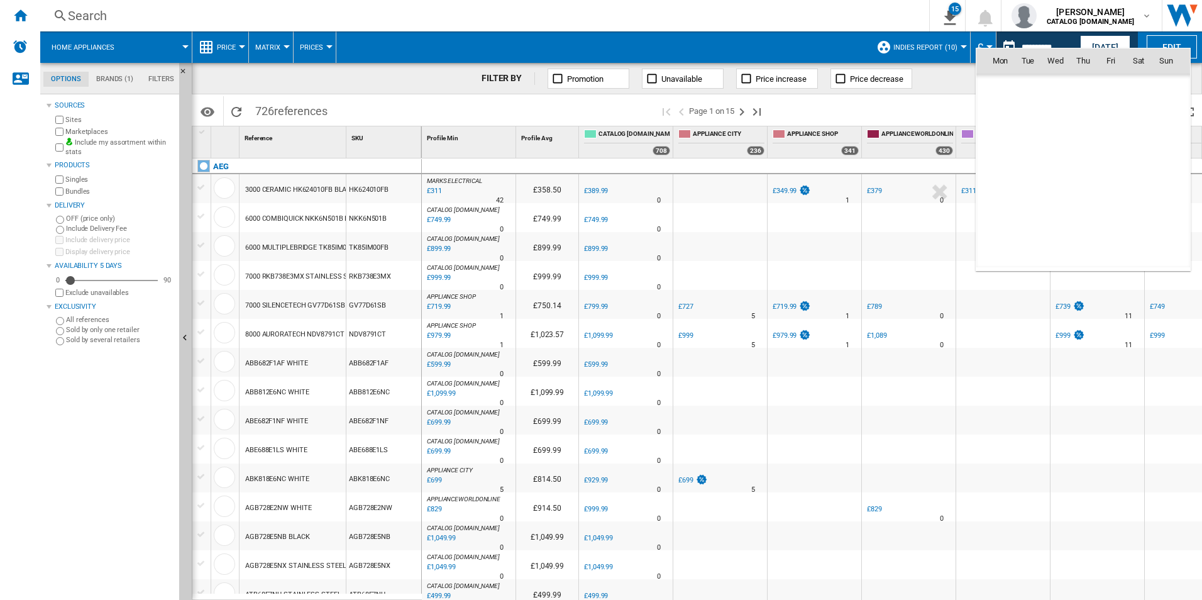
scroll to position [5996, 0]
click at [1026, 140] on span "12" at bounding box center [1027, 143] width 25 height 25
type input "**********"
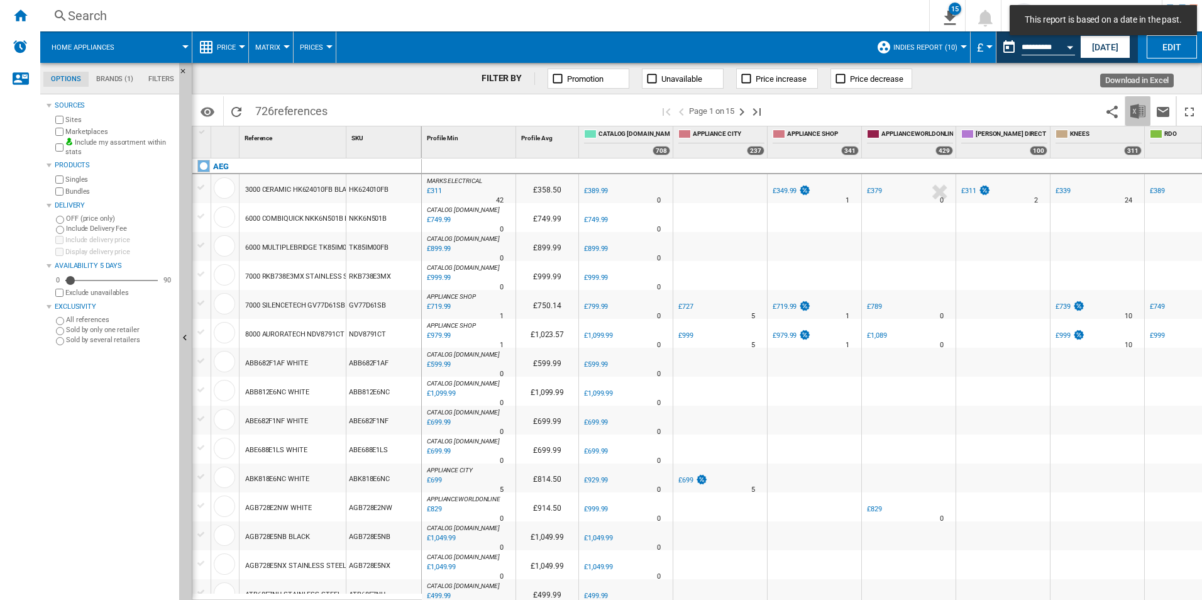
click at [1132, 109] on img "Download in Excel" at bounding box center [1137, 111] width 15 height 15
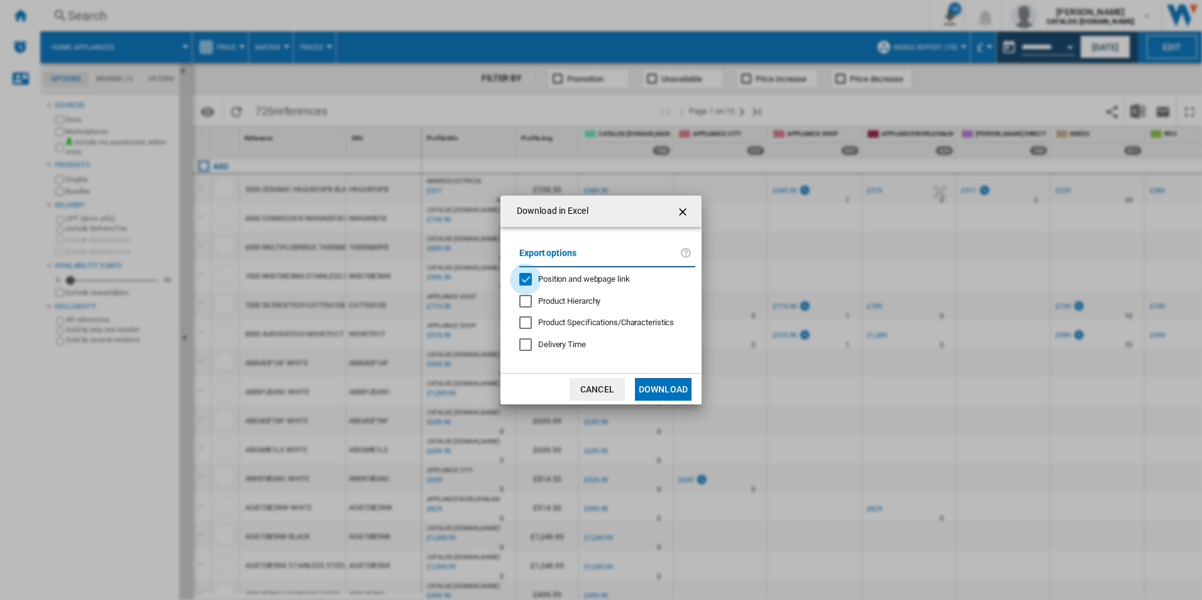
click at [527, 280] on div "Position and webpage link" at bounding box center [525, 279] width 13 height 13
click at [657, 386] on button "Download" at bounding box center [663, 389] width 57 height 23
